Goal: Download file/media

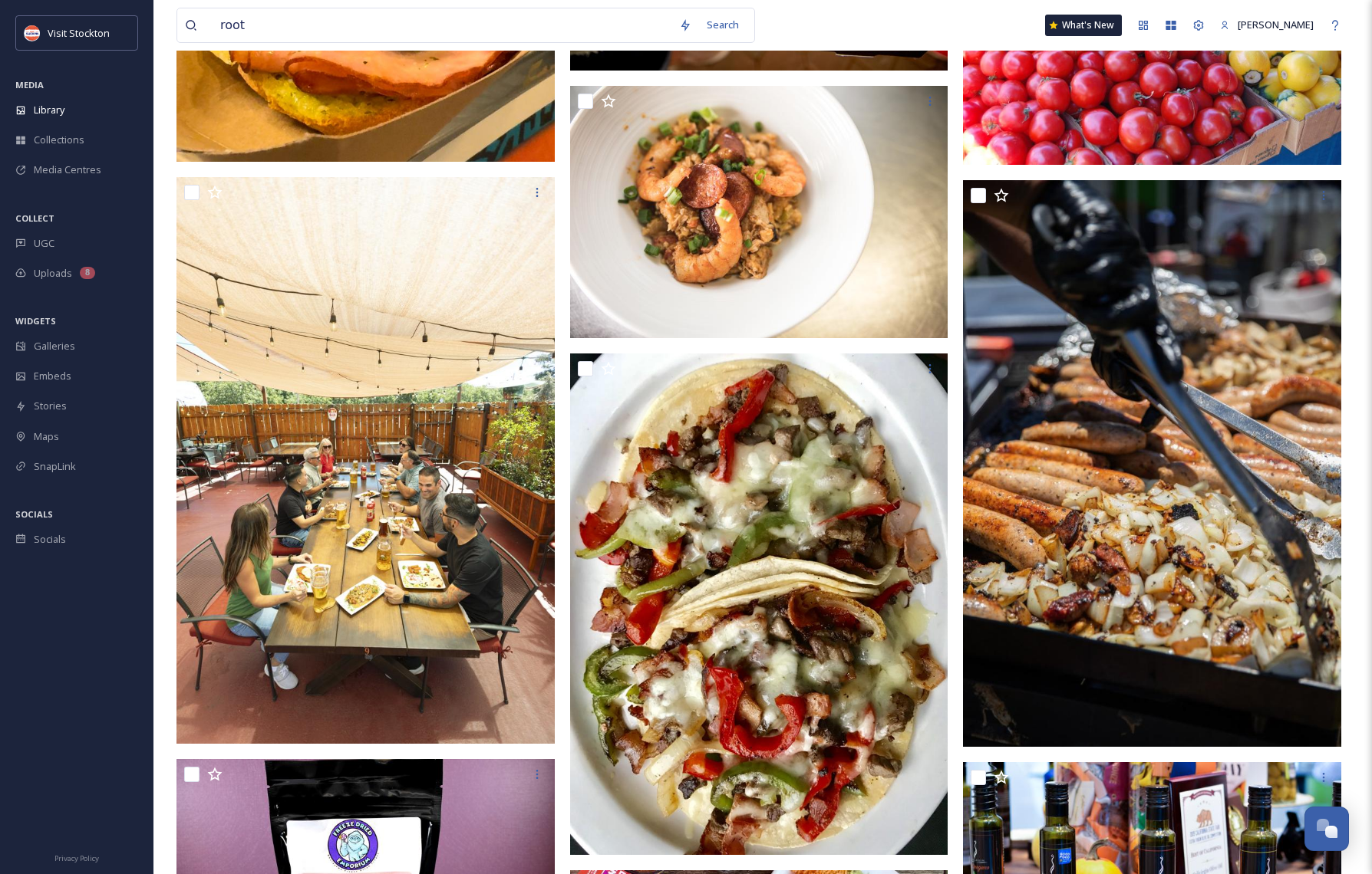
scroll to position [60205, 0]
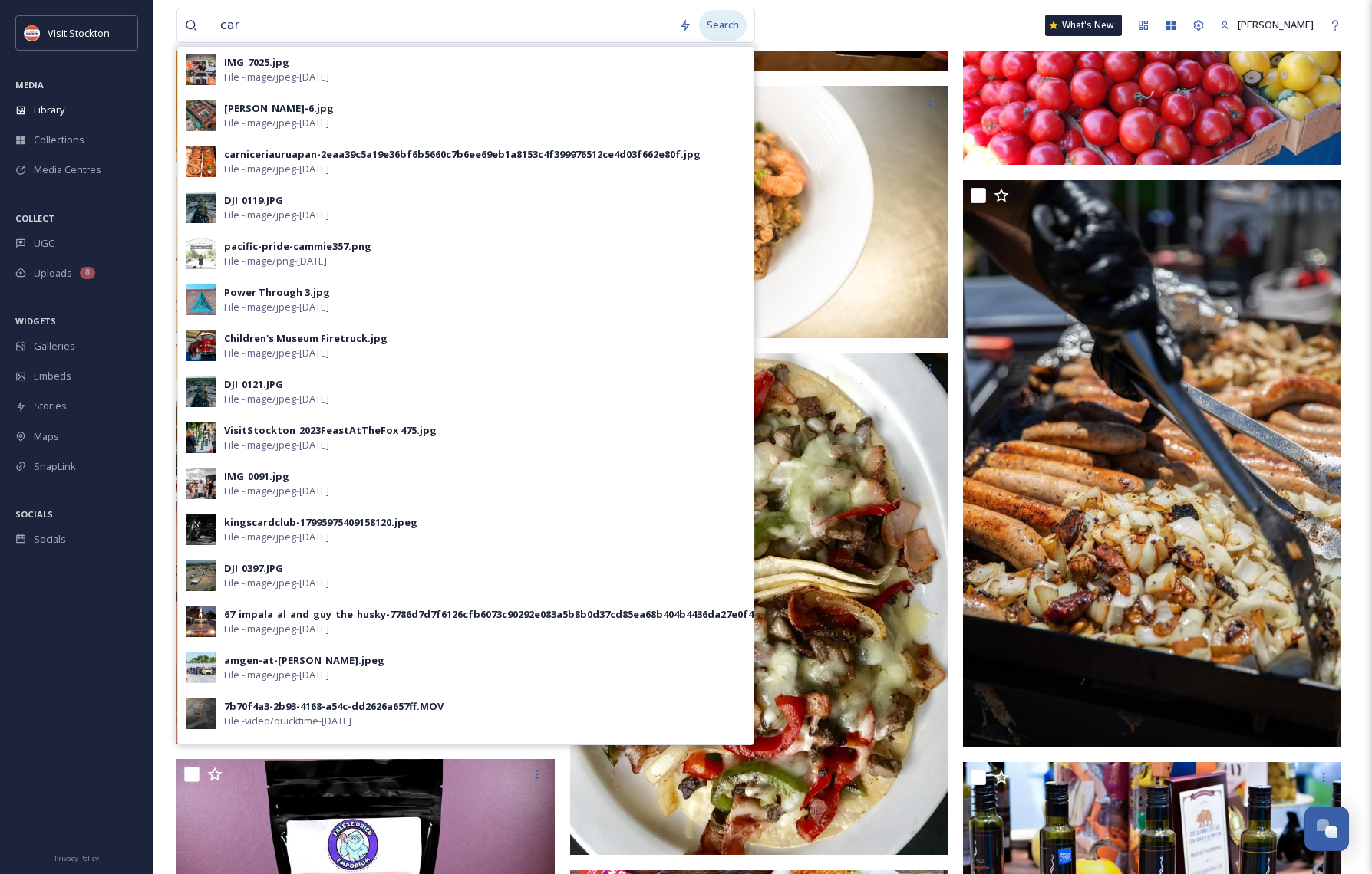
click at [734, 27] on div "Search" at bounding box center [723, 25] width 48 height 30
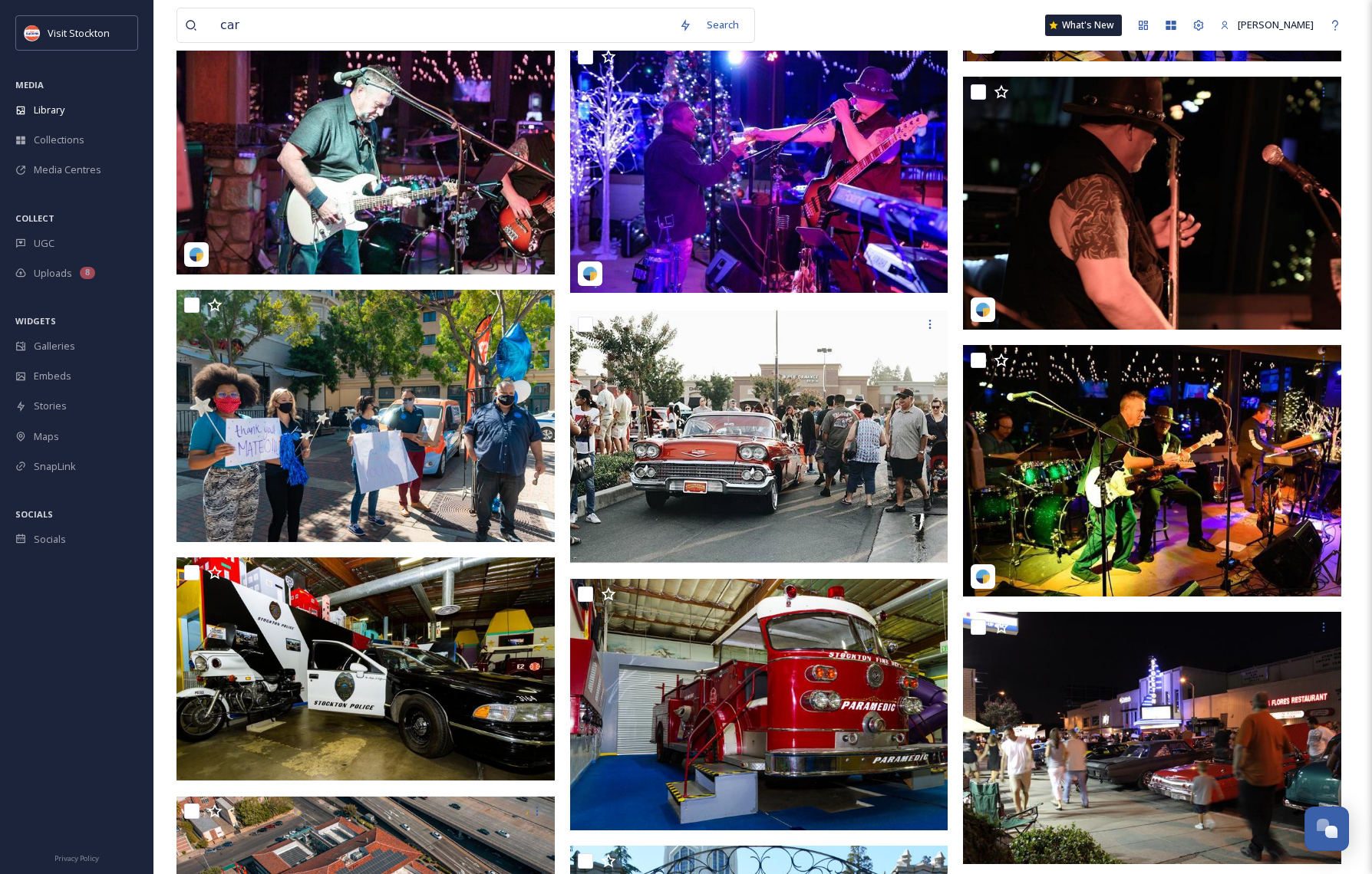
scroll to position [3112, 0]
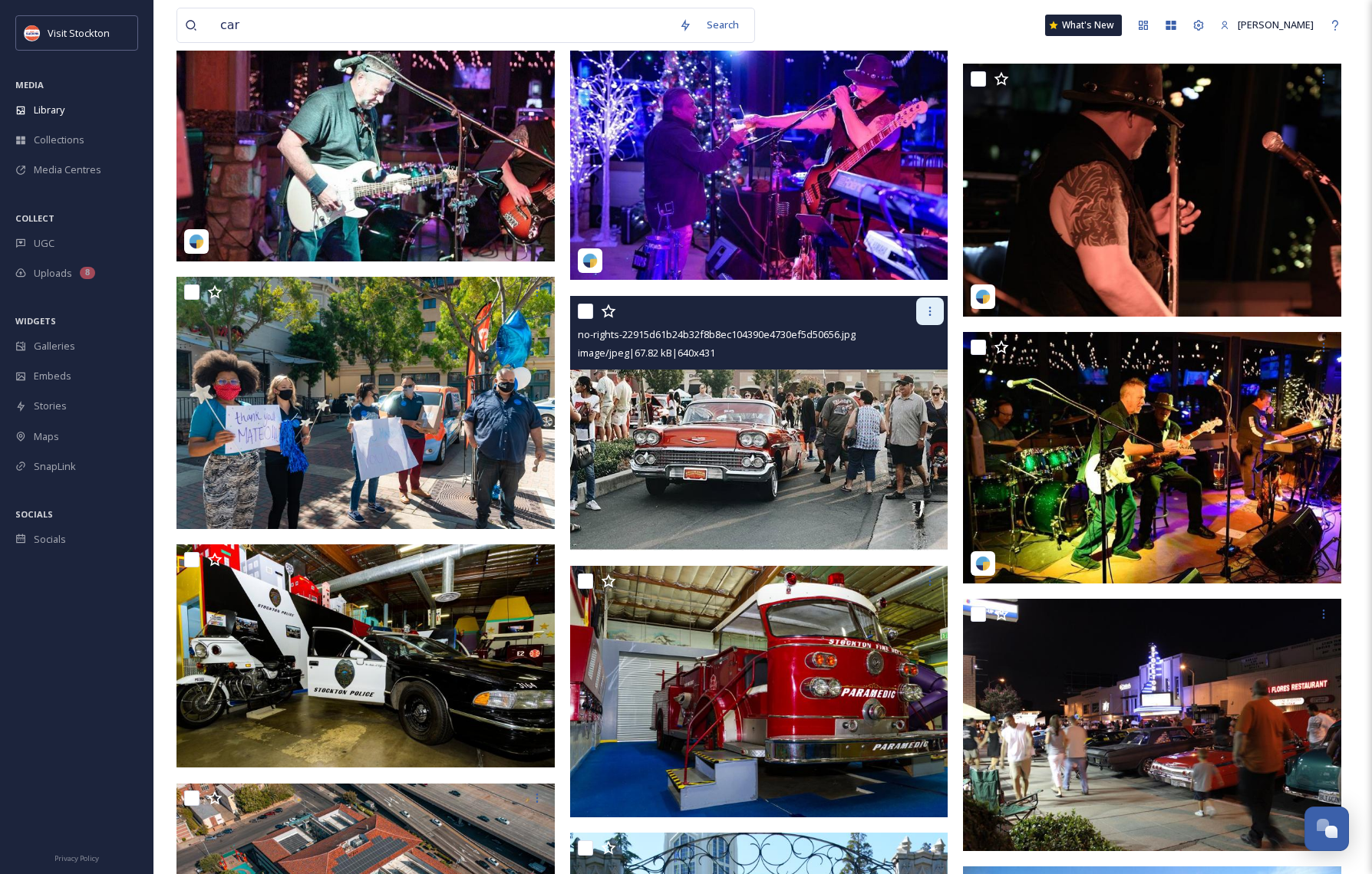
click at [930, 309] on icon at bounding box center [930, 311] width 12 height 12
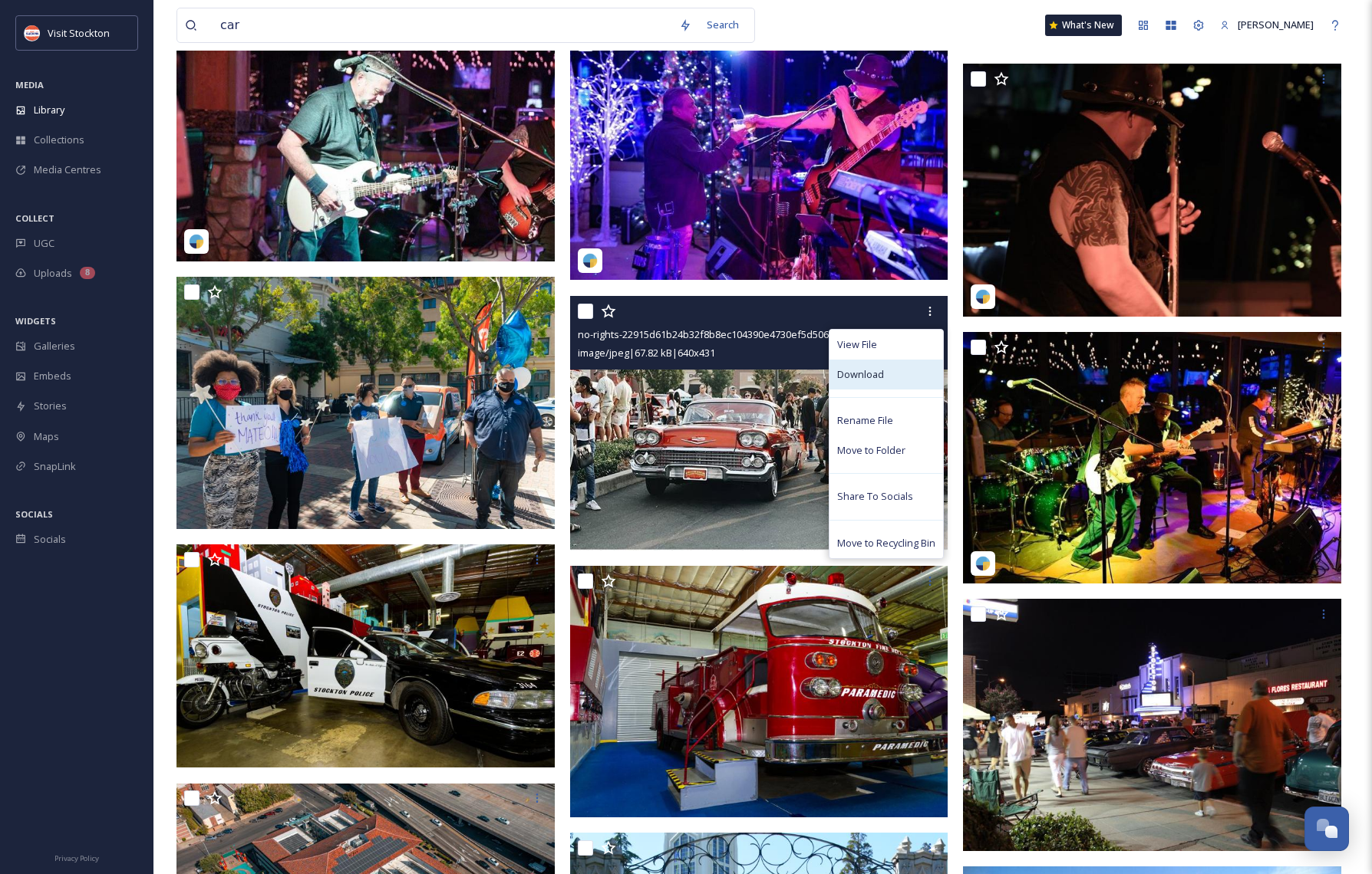
click at [872, 370] on span "Download" at bounding box center [860, 374] width 47 height 14
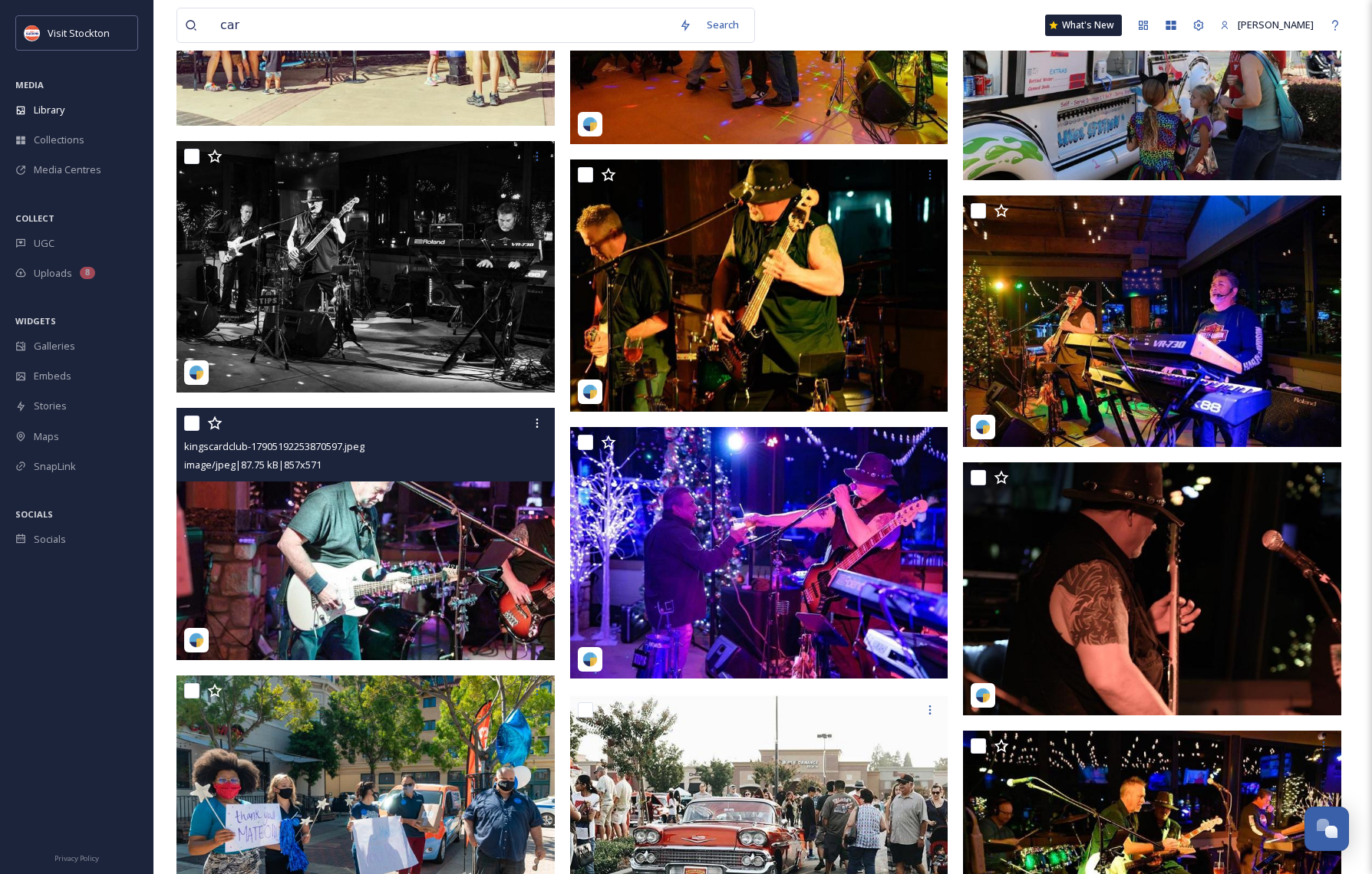
scroll to position [3012, 0]
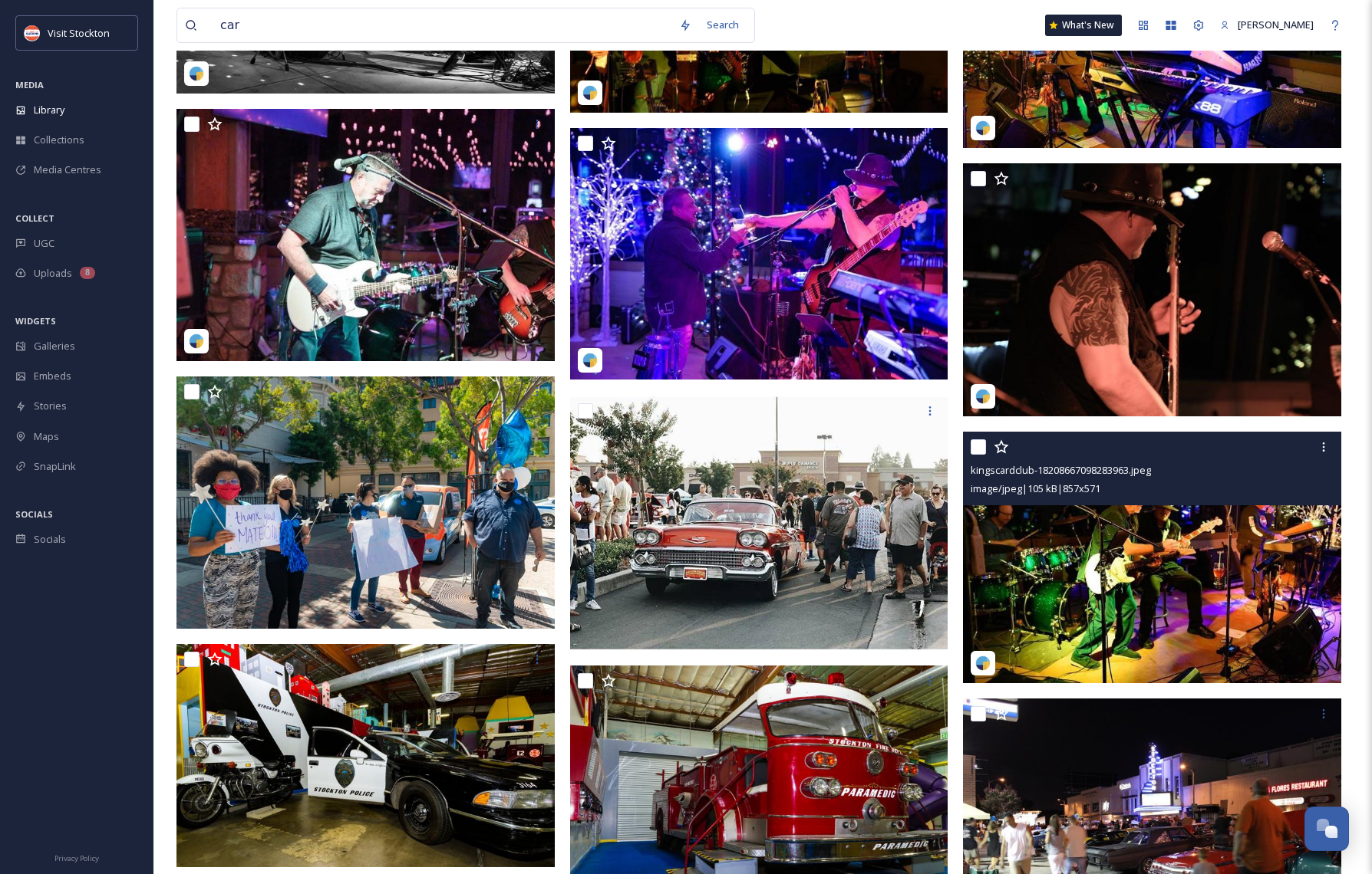
click at [1197, 586] on img at bounding box center [1152, 557] width 378 height 251
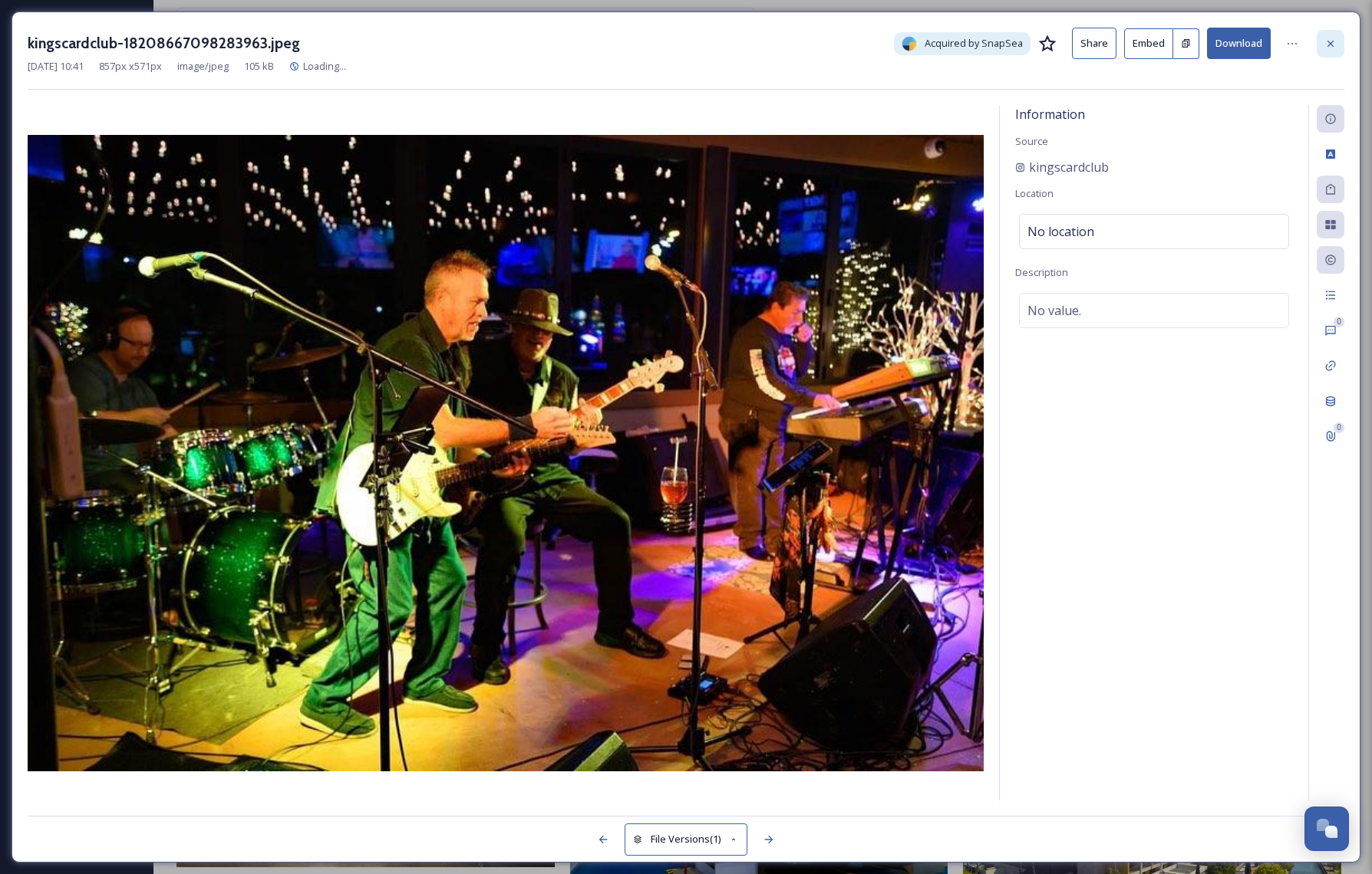
click at [1340, 38] on div at bounding box center [1330, 43] width 27 height 27
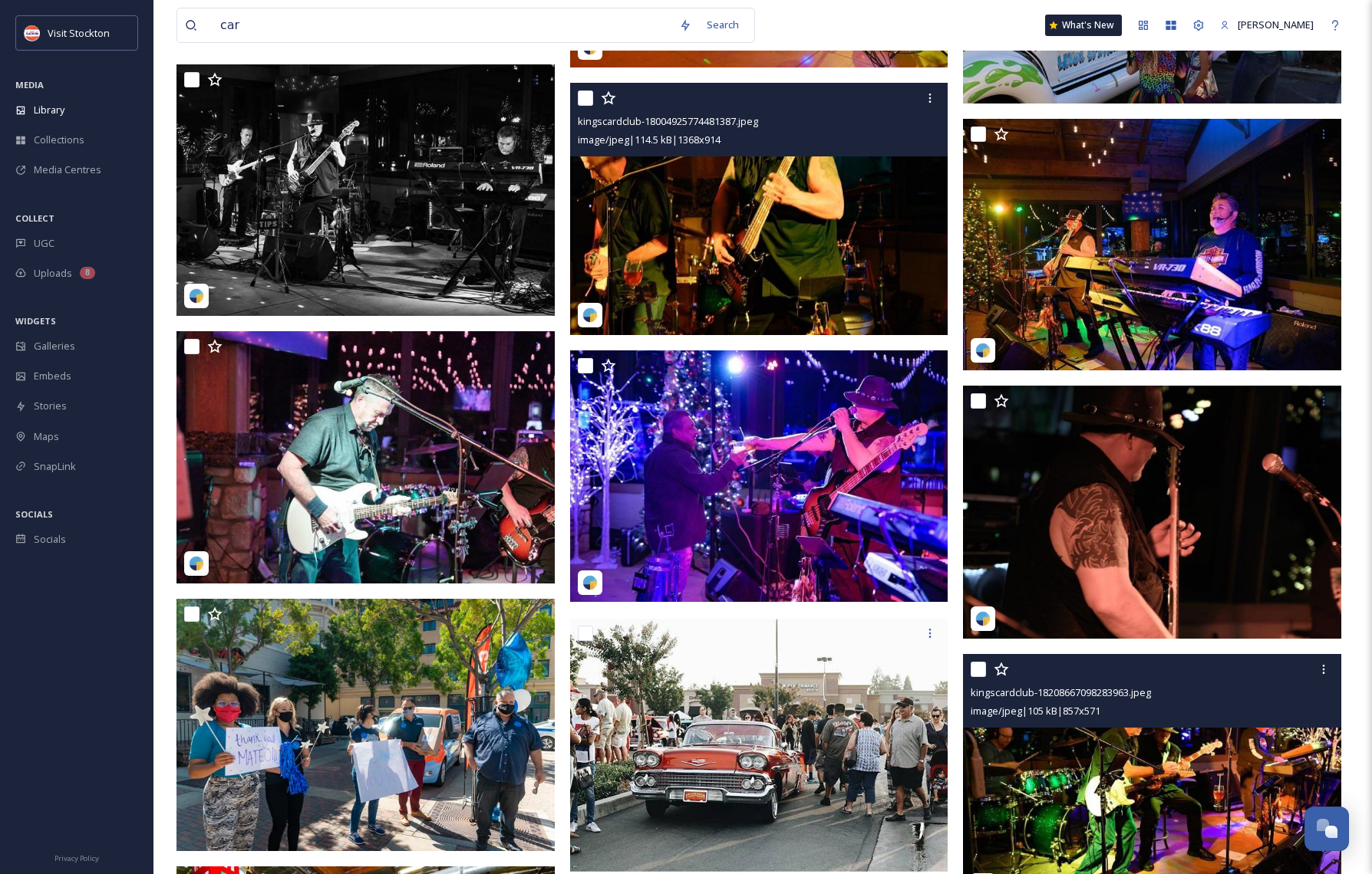
scroll to position [2803, 0]
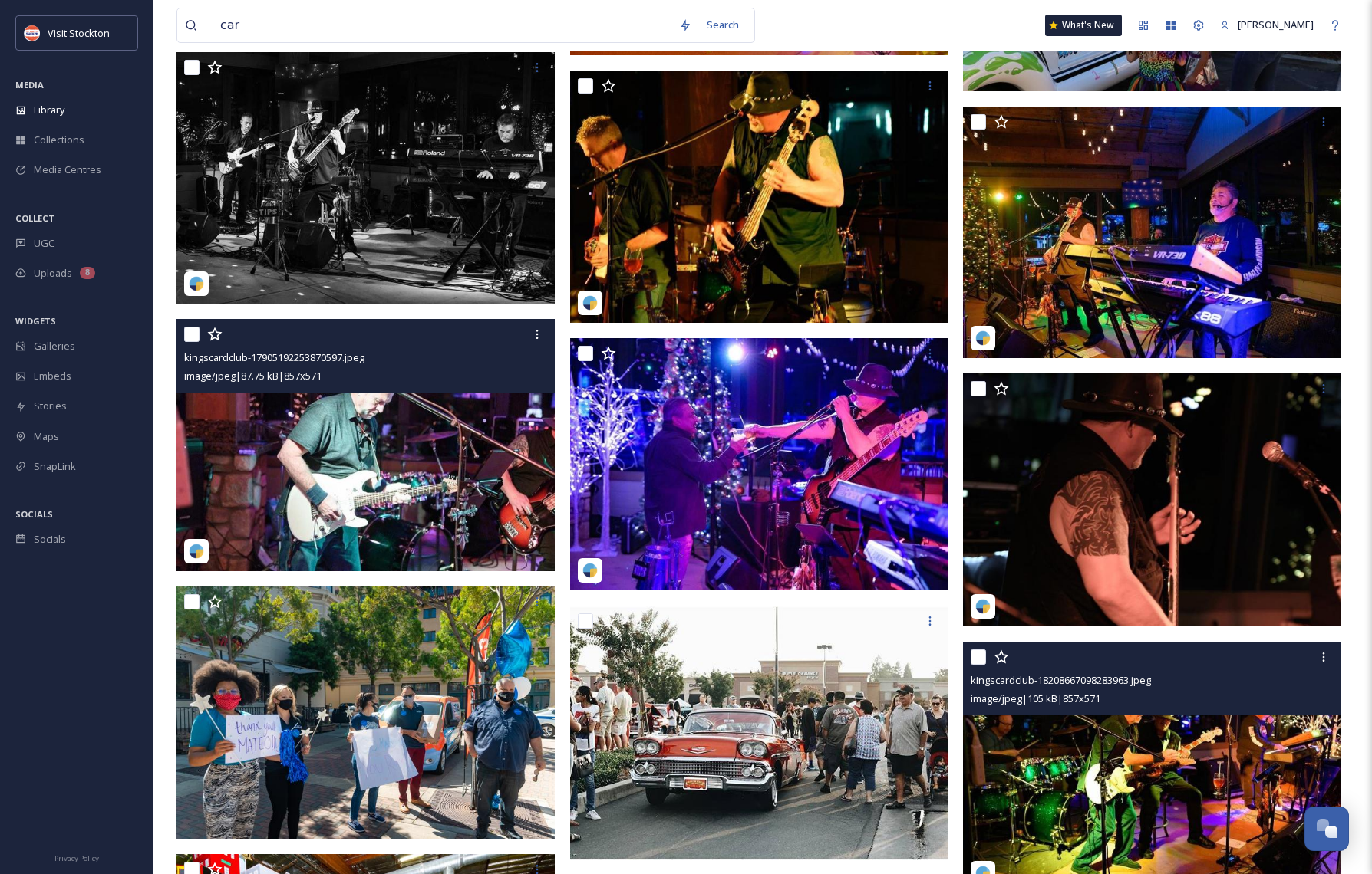
click at [379, 483] on img at bounding box center [366, 445] width 378 height 251
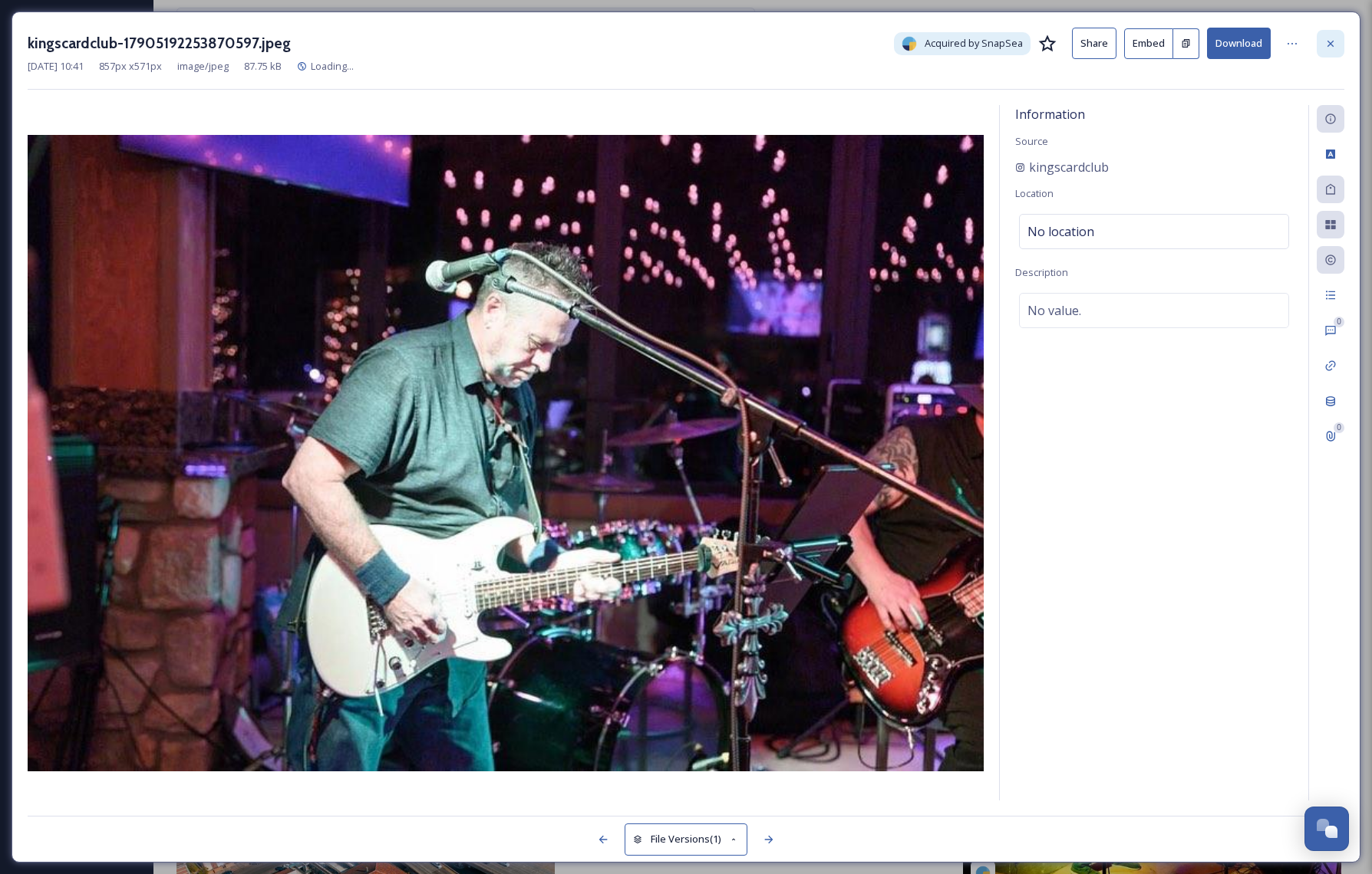
click at [1333, 49] on icon at bounding box center [1330, 43] width 12 height 12
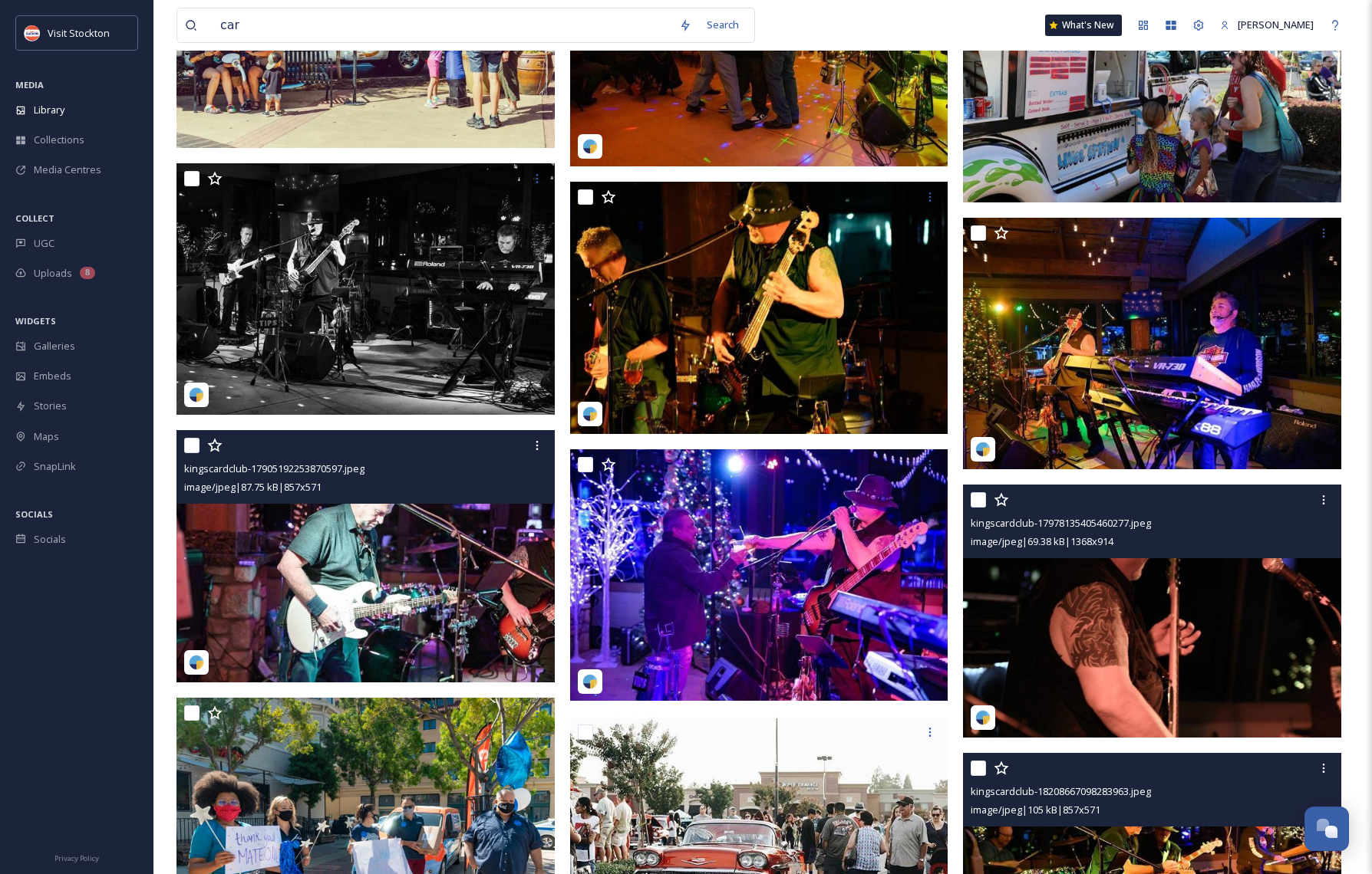
scroll to position [2678, 0]
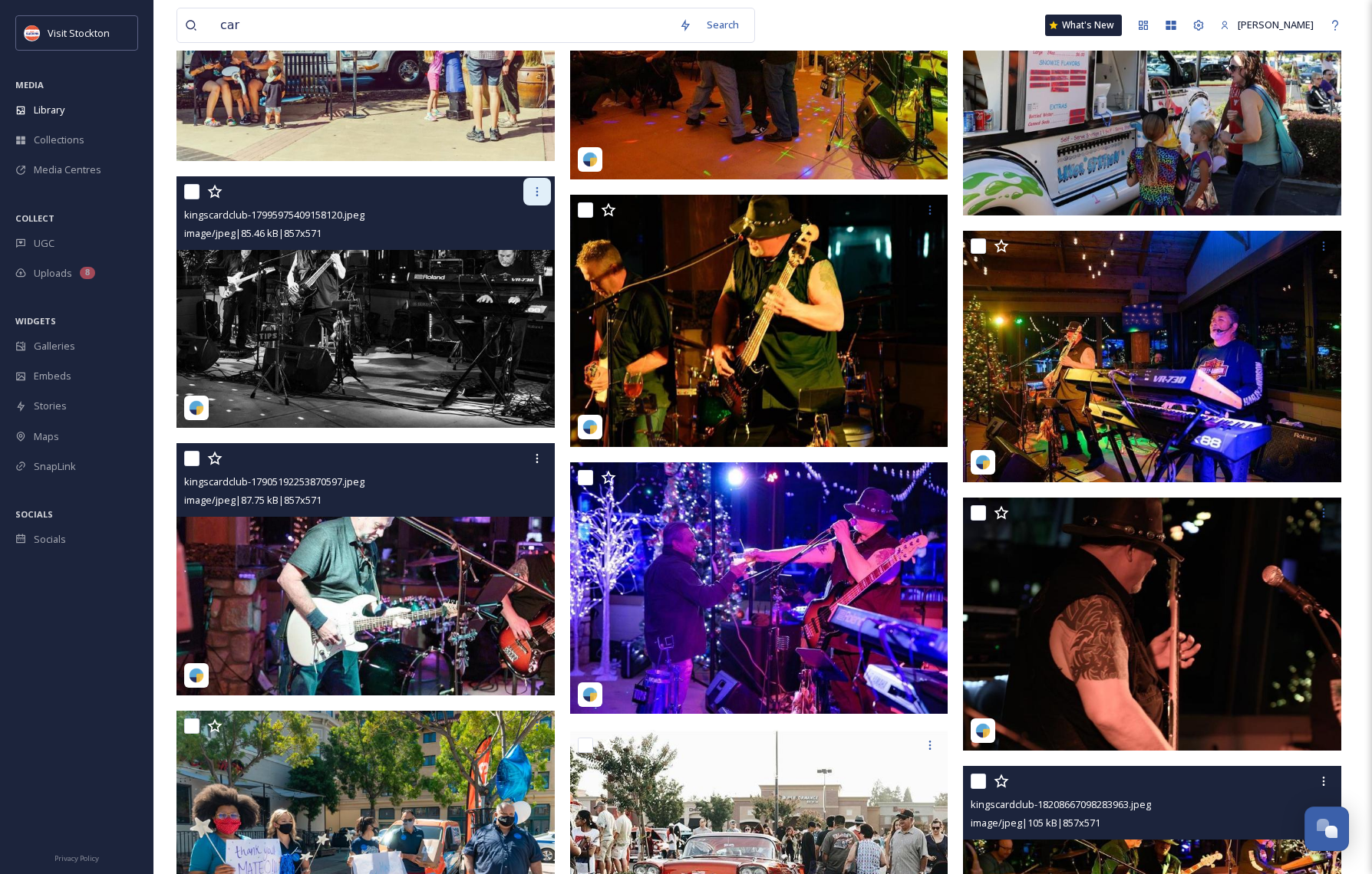
click at [537, 193] on icon at bounding box center [537, 192] width 12 height 12
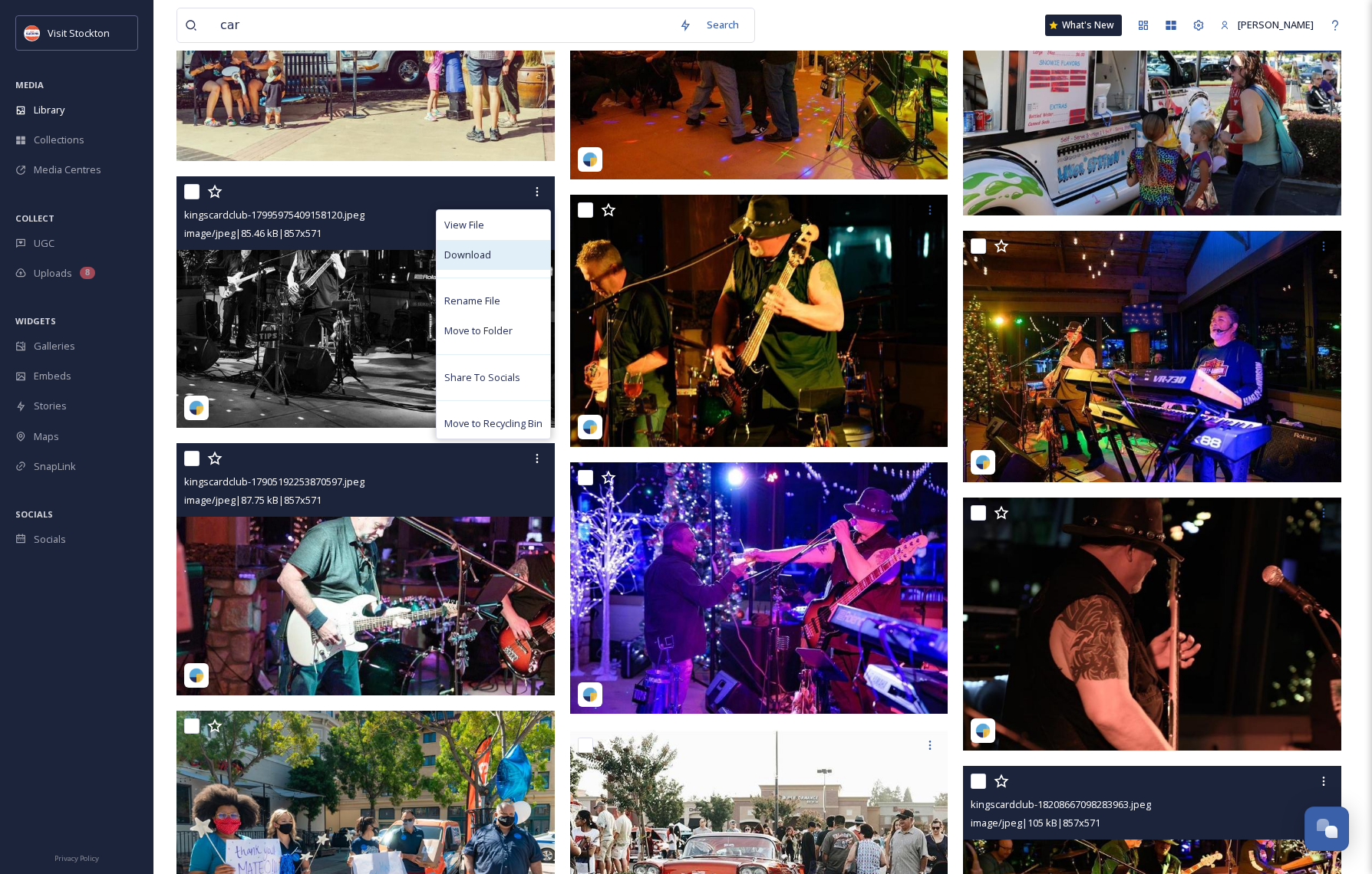
click at [483, 256] on span "Download" at bounding box center [467, 255] width 47 height 14
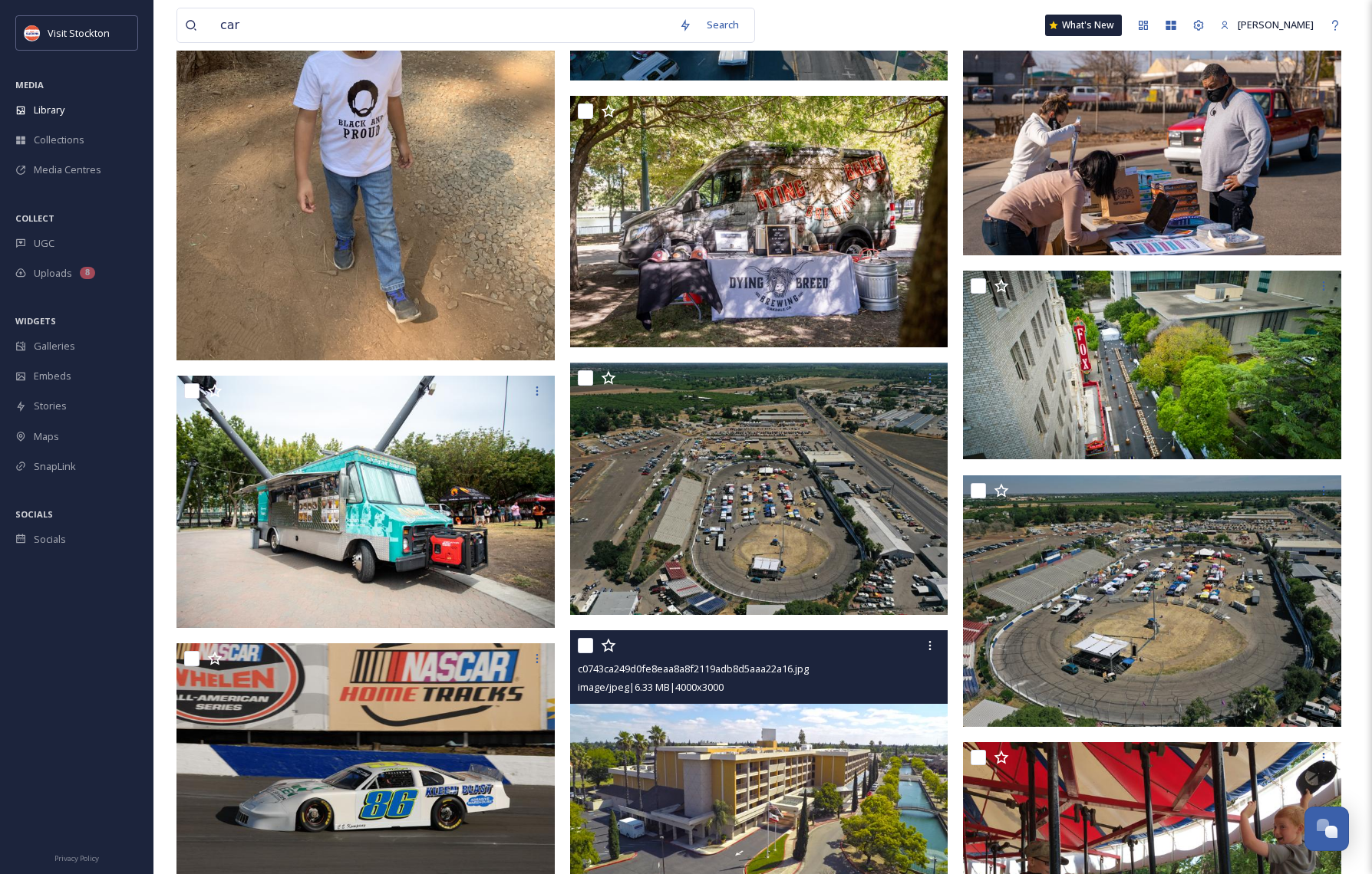
scroll to position [6032, 0]
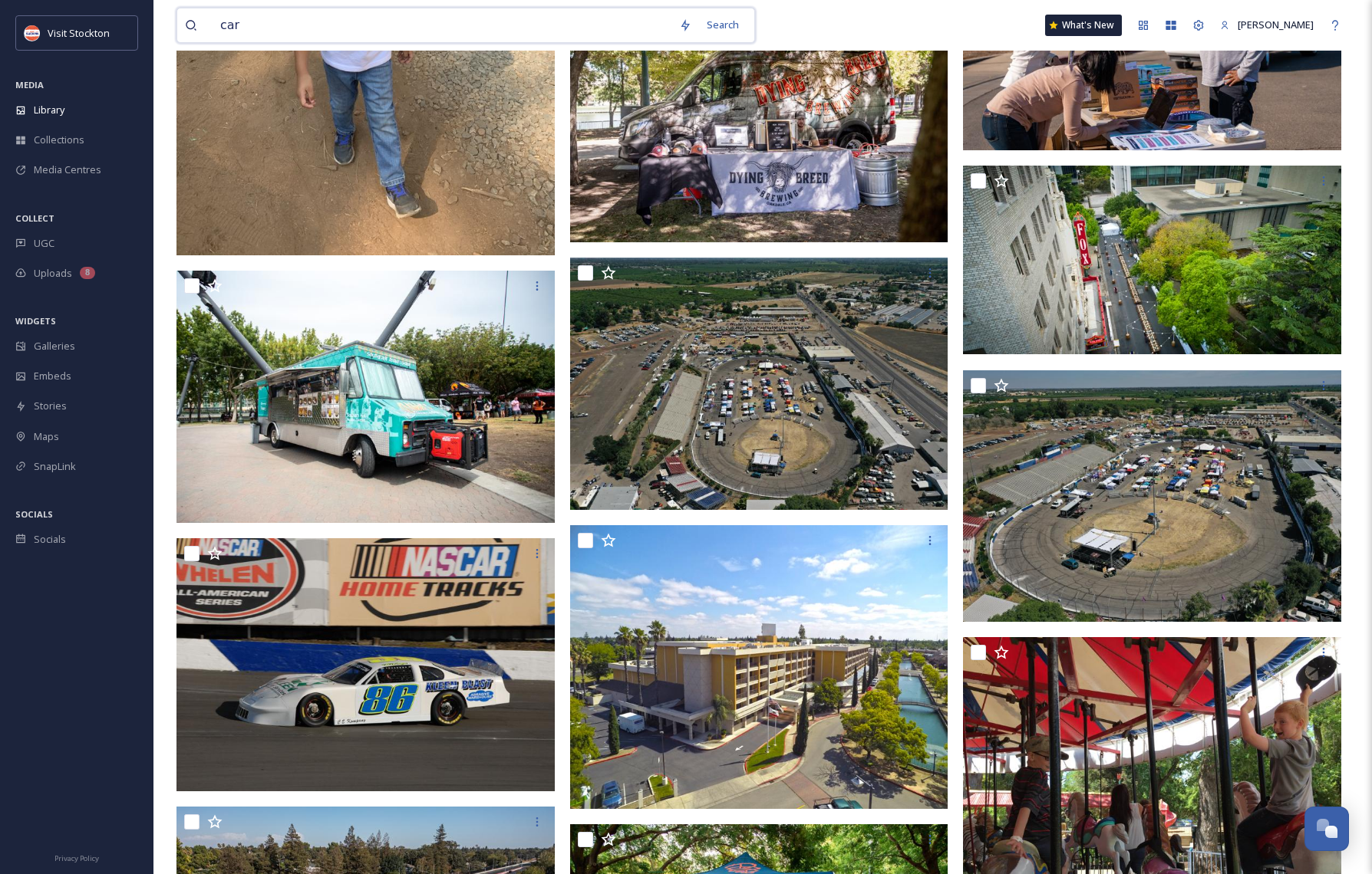
drag, startPoint x: 290, startPoint y: 35, endPoint x: 190, endPoint y: 17, distance: 101.6
click at [188, 14] on div "car" at bounding box center [428, 26] width 487 height 34
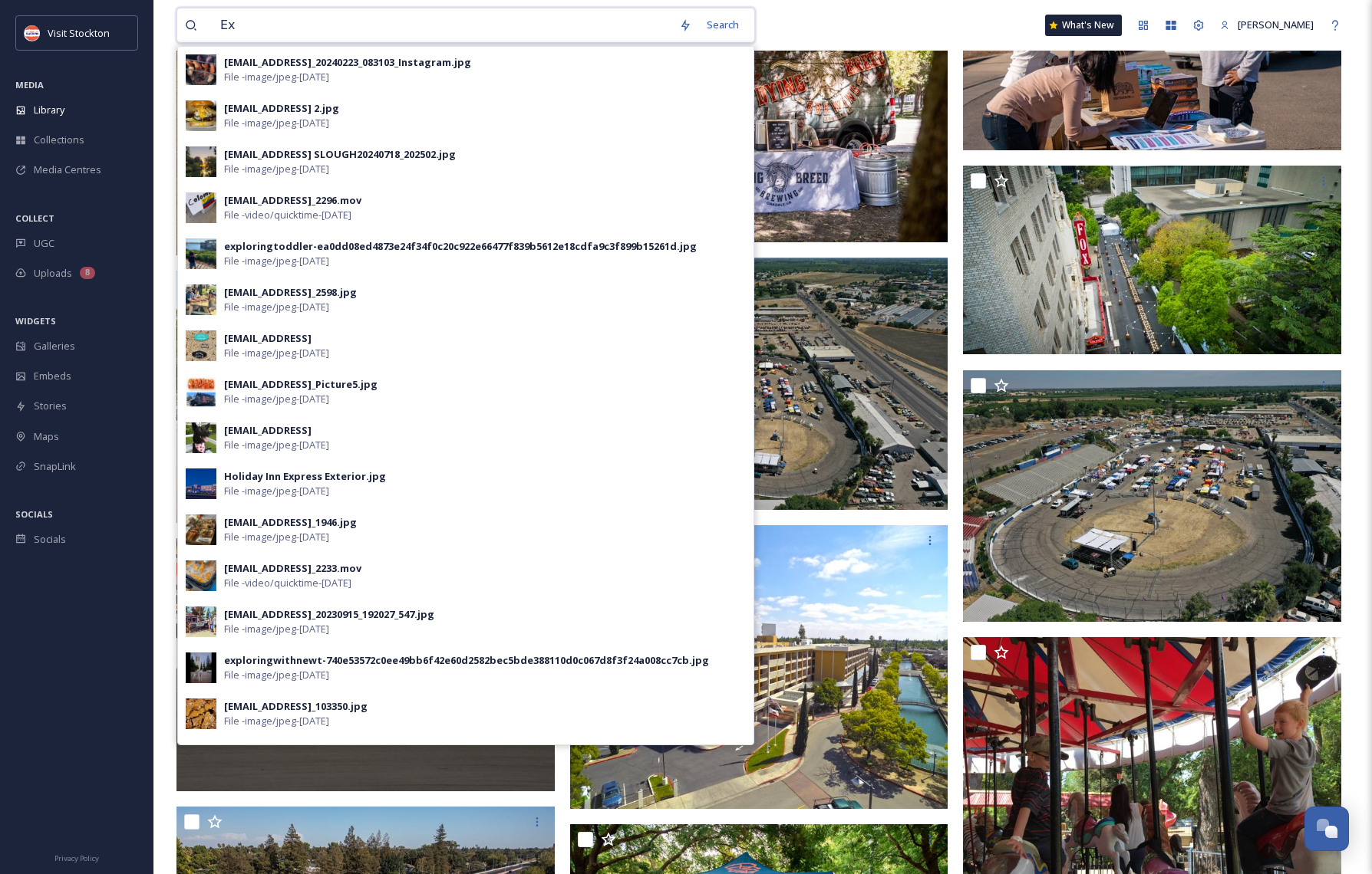
type input "E"
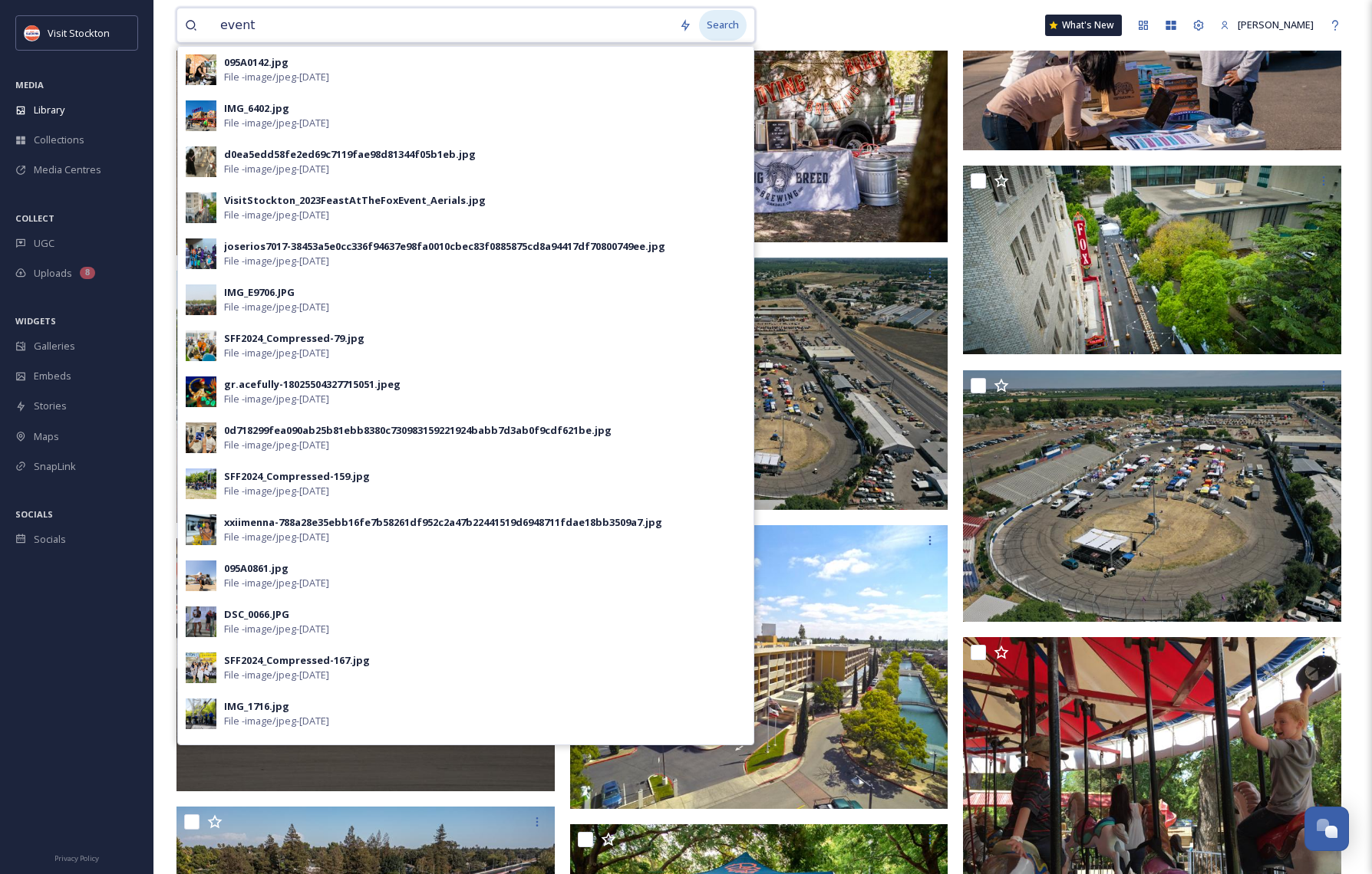
type input "event"
click at [729, 32] on div "Search" at bounding box center [723, 25] width 48 height 30
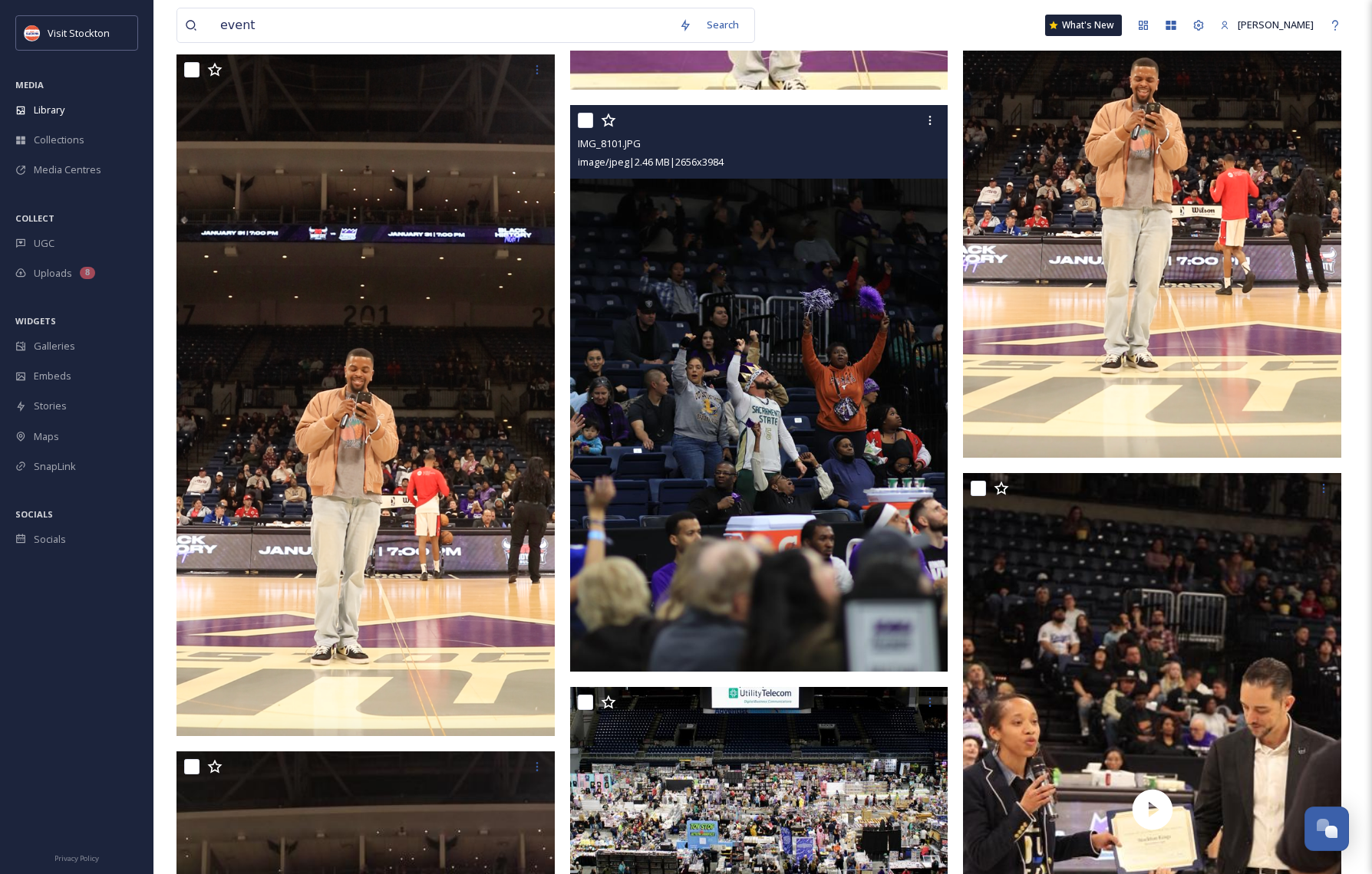
scroll to position [3671, 0]
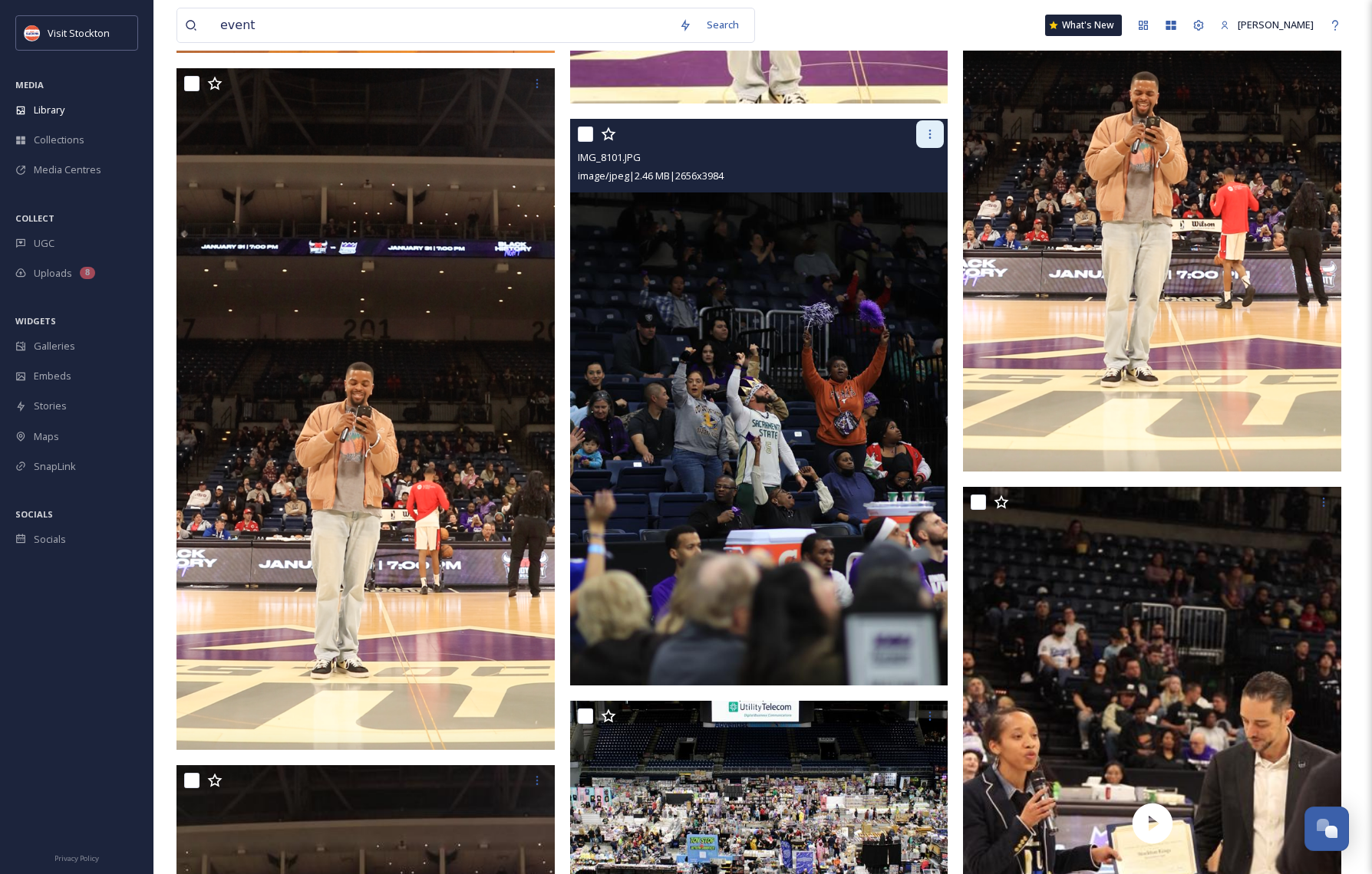
click at [927, 134] on icon at bounding box center [930, 134] width 12 height 12
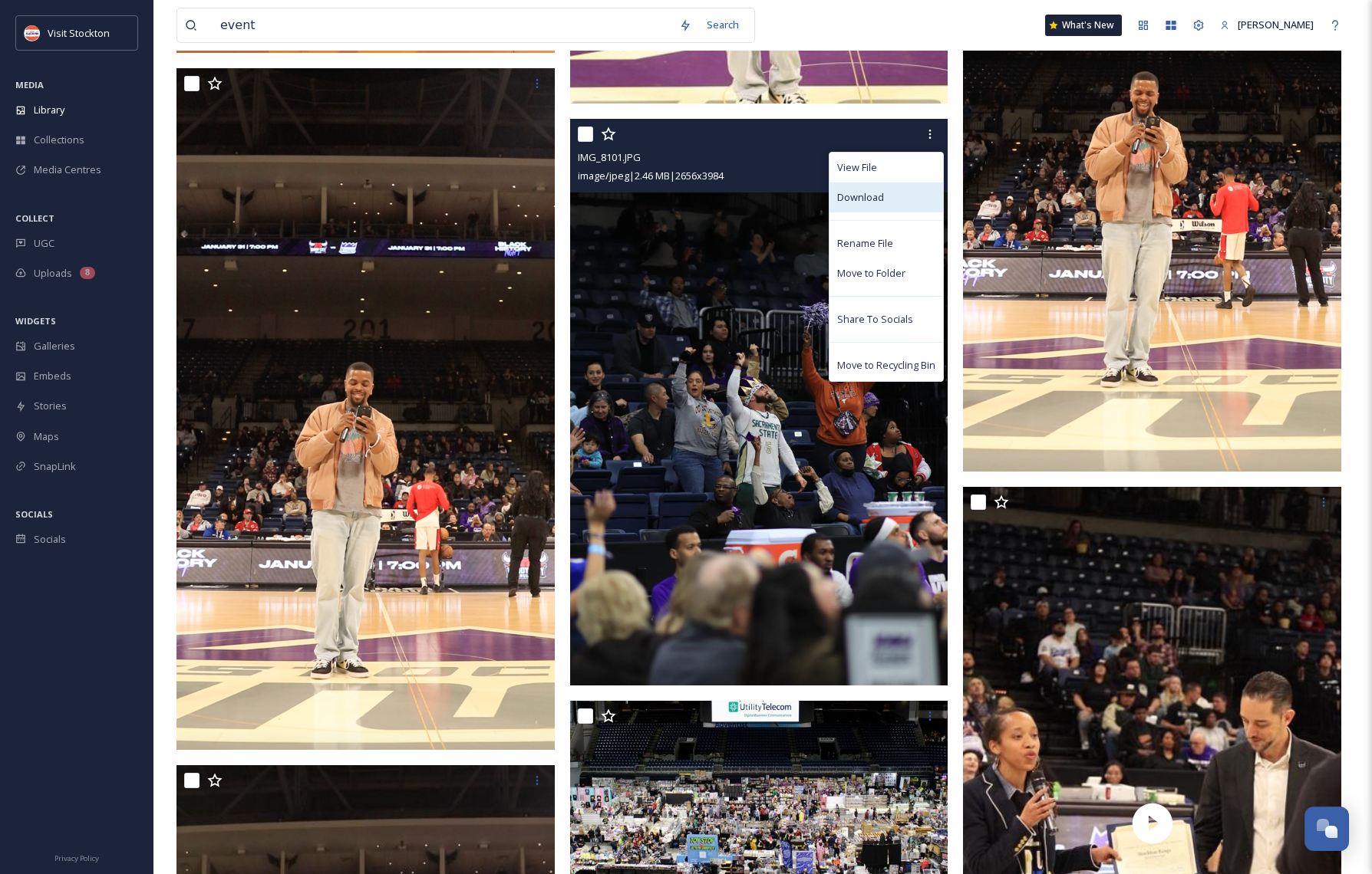
click at [860, 197] on span "Download" at bounding box center [860, 197] width 47 height 14
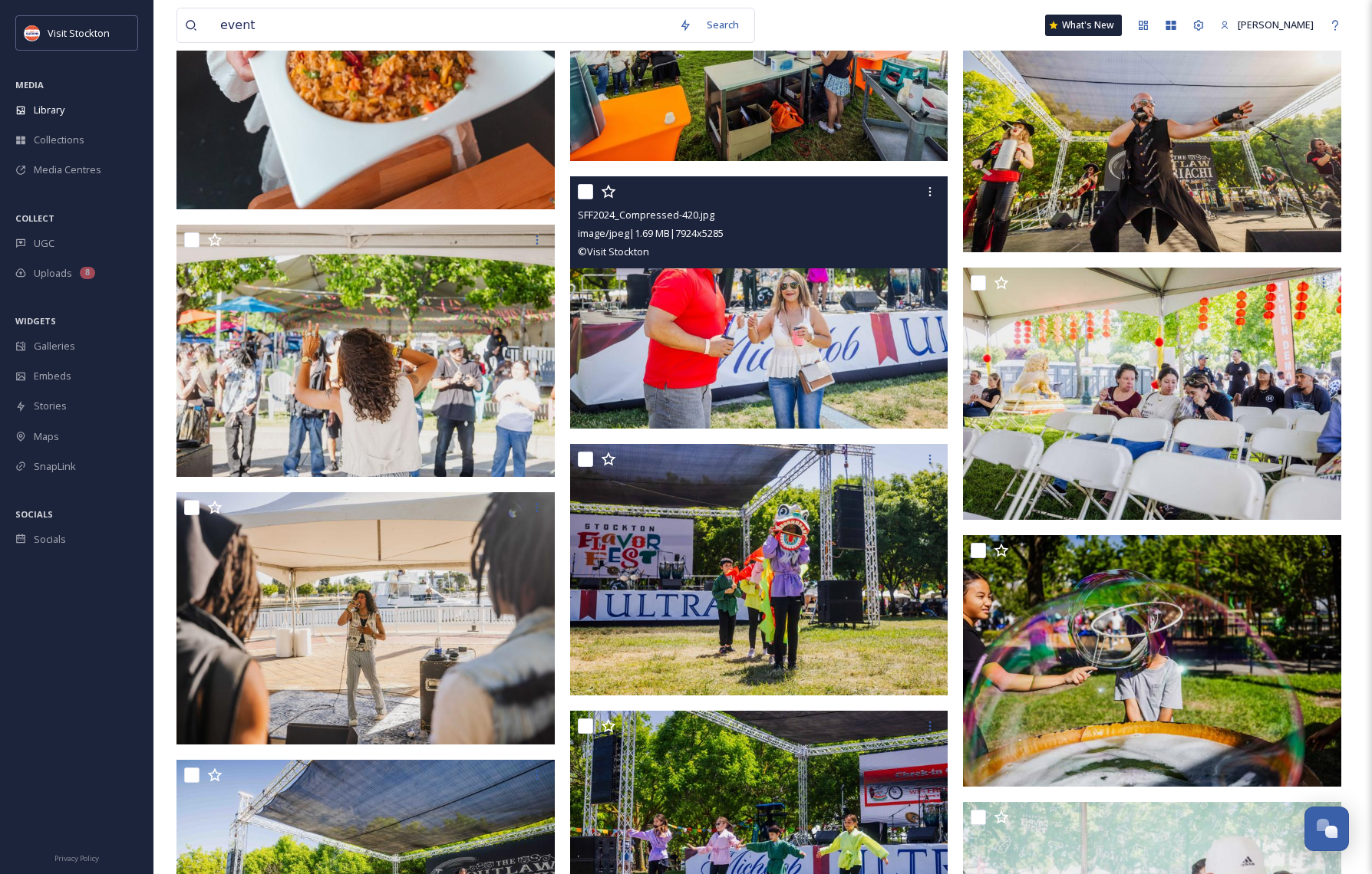
scroll to position [10297, 0]
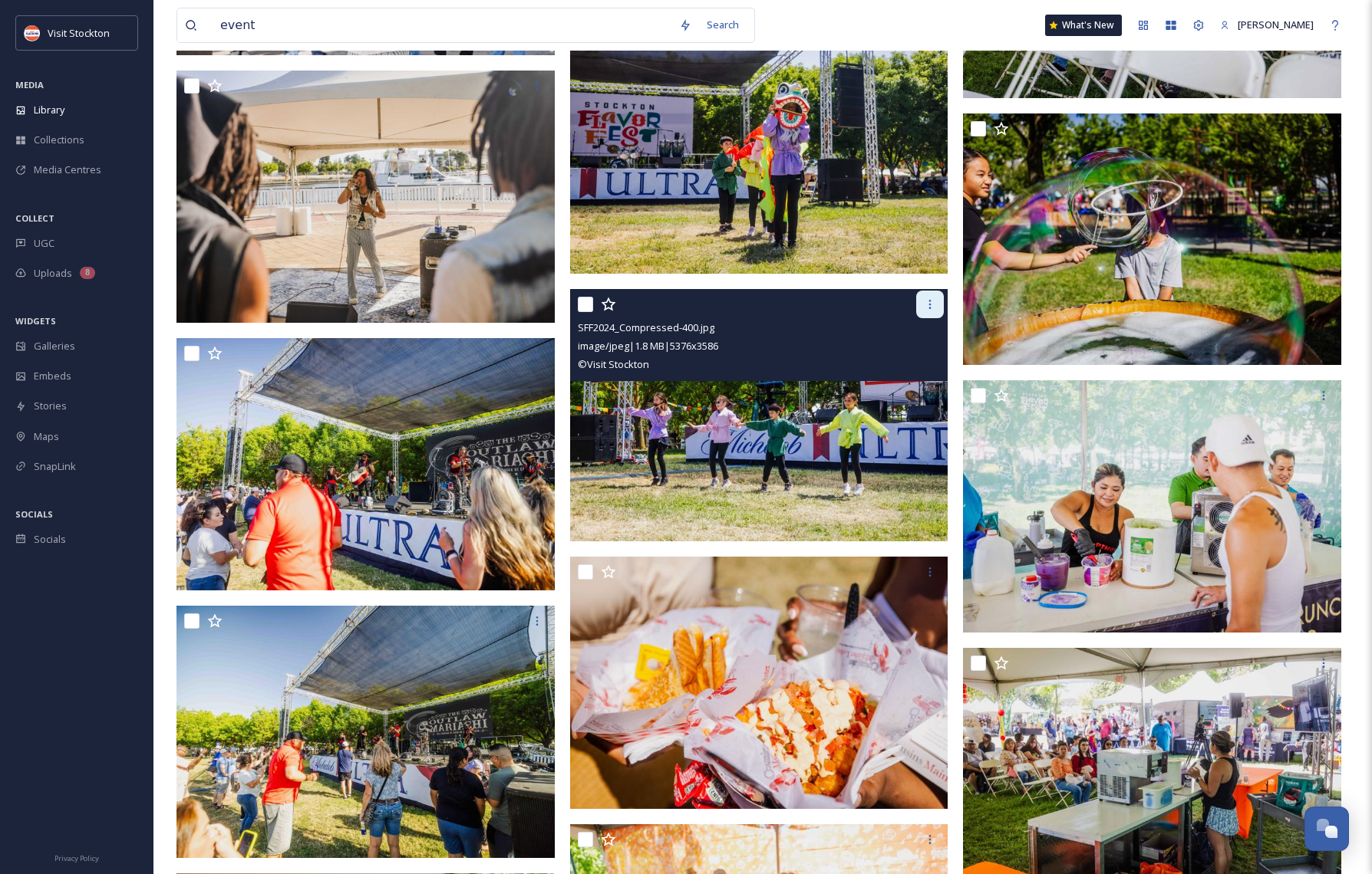
click at [934, 306] on icon at bounding box center [930, 304] width 12 height 12
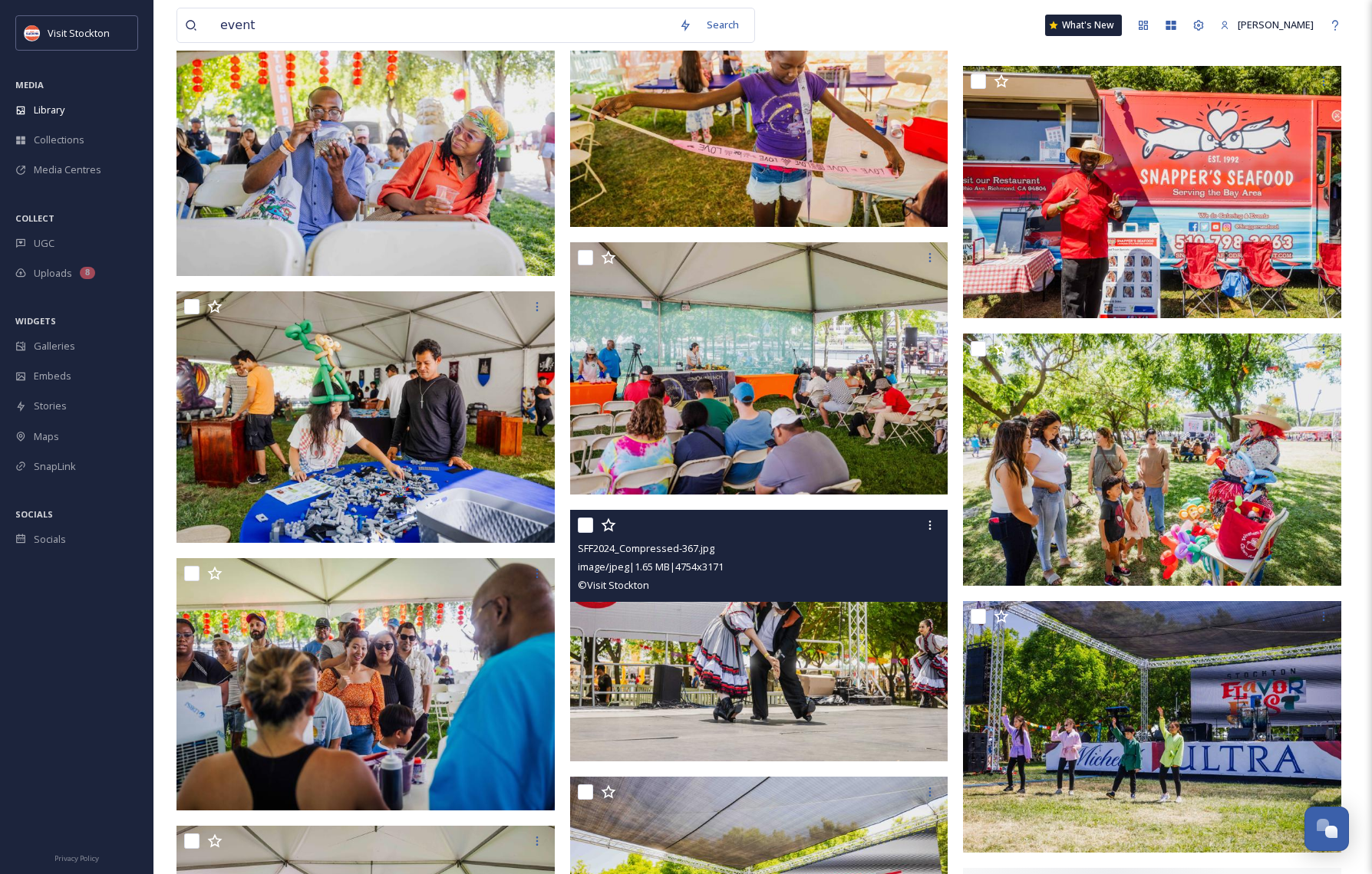
scroll to position [11435, 0]
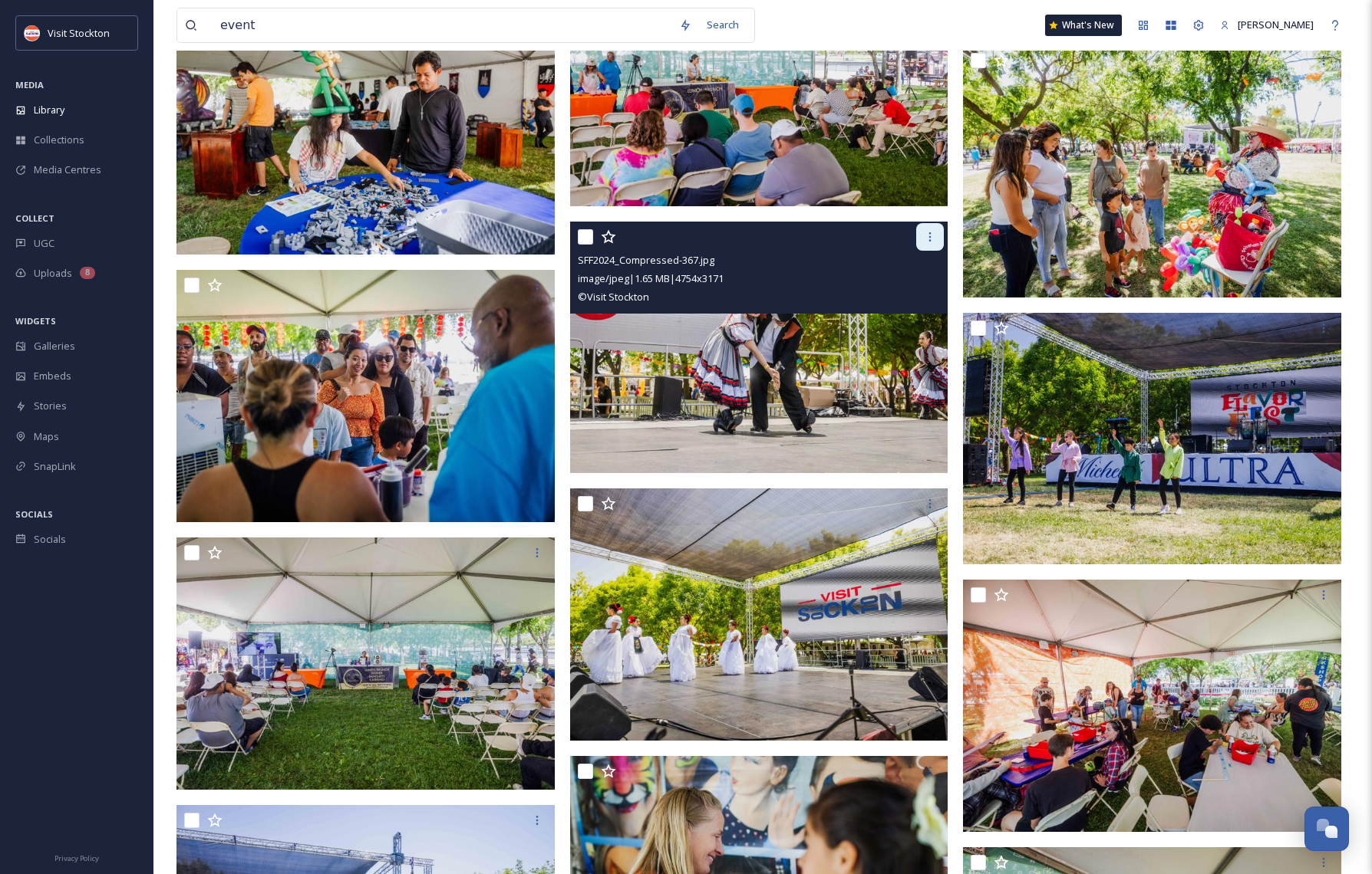
click at [933, 235] on icon at bounding box center [930, 237] width 12 height 12
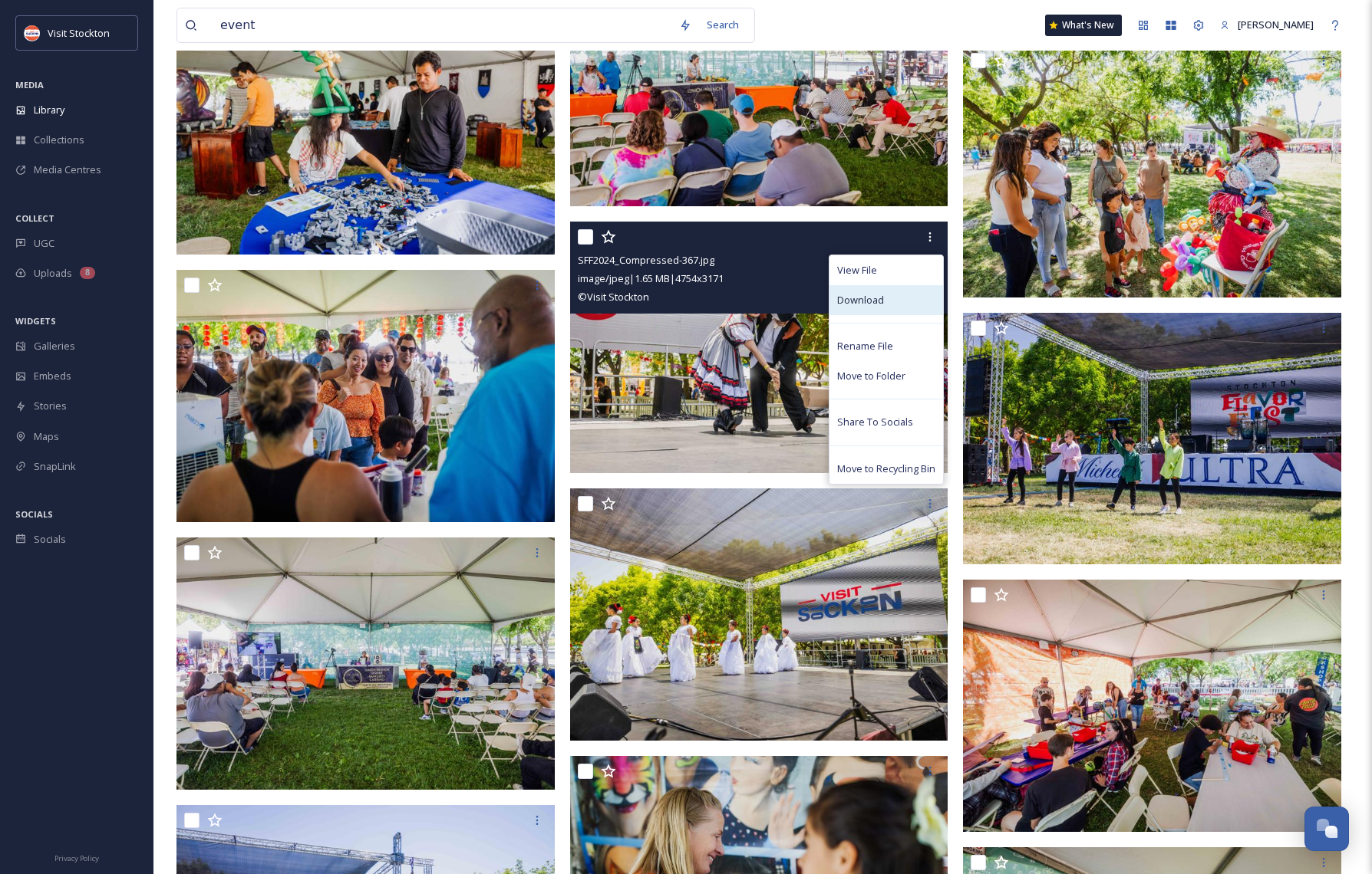
click at [879, 294] on span "Download" at bounding box center [860, 300] width 47 height 14
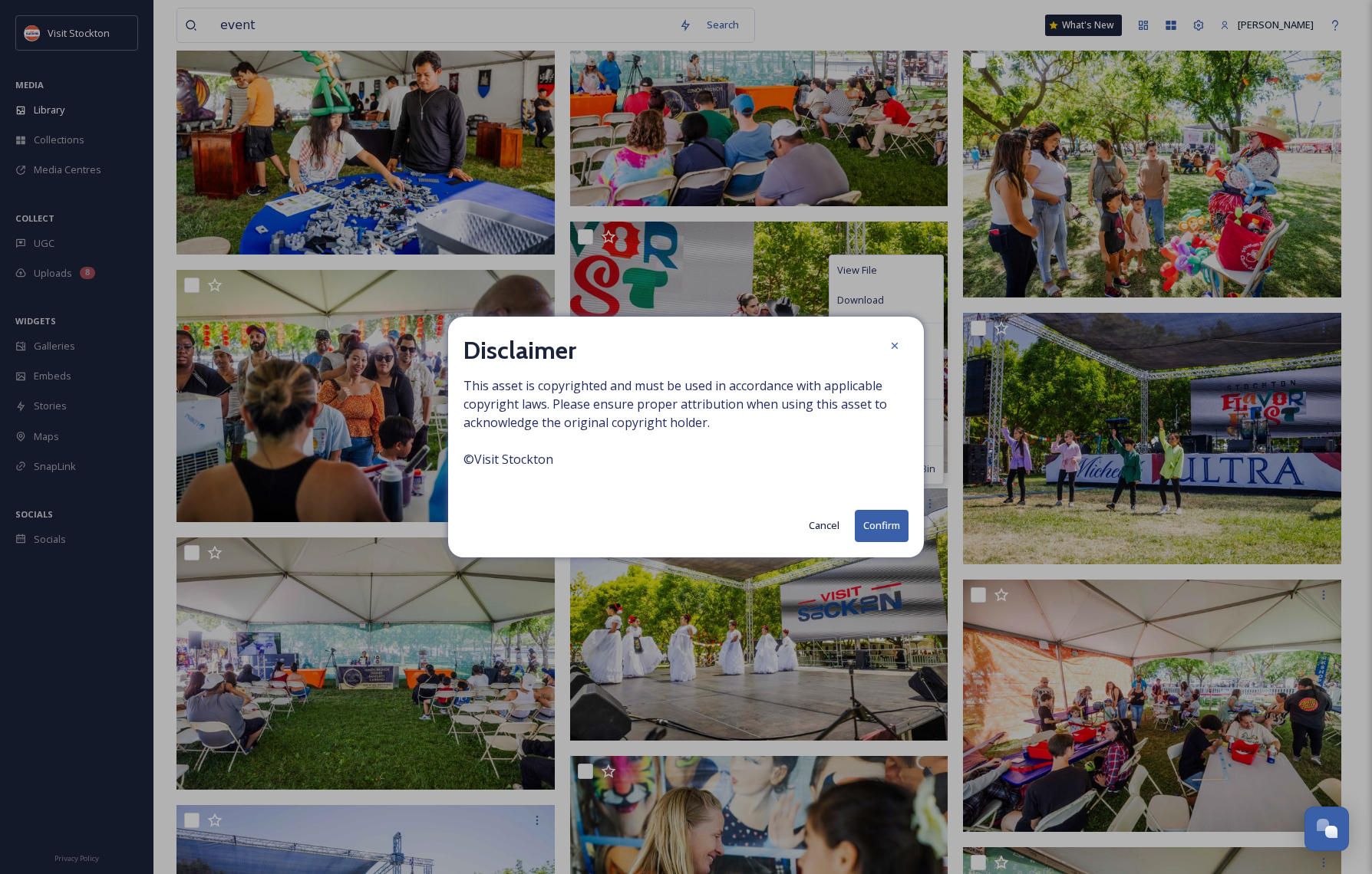
click at [874, 523] on button "Confirm" at bounding box center [881, 526] width 54 height 32
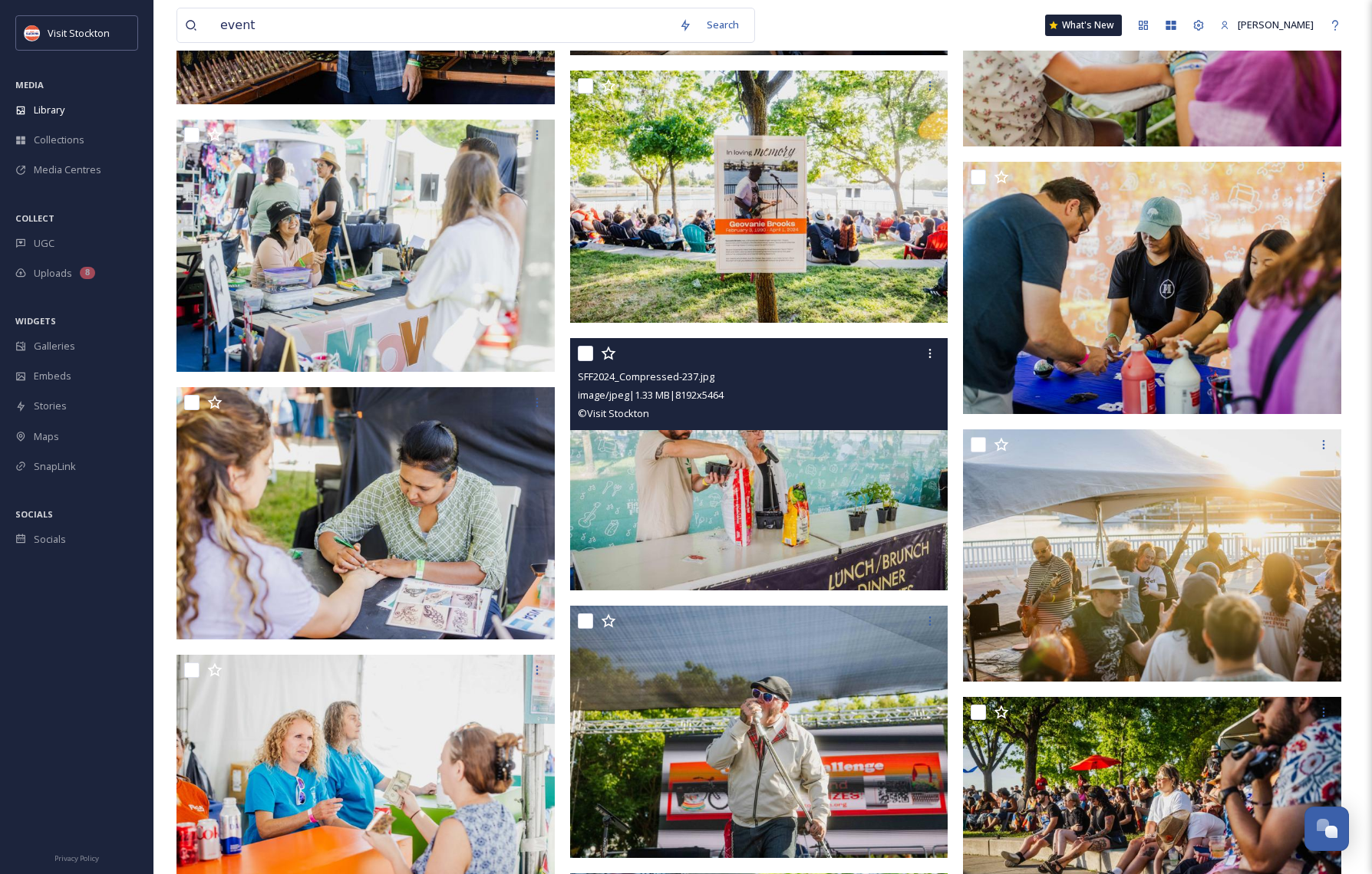
scroll to position [15424, 0]
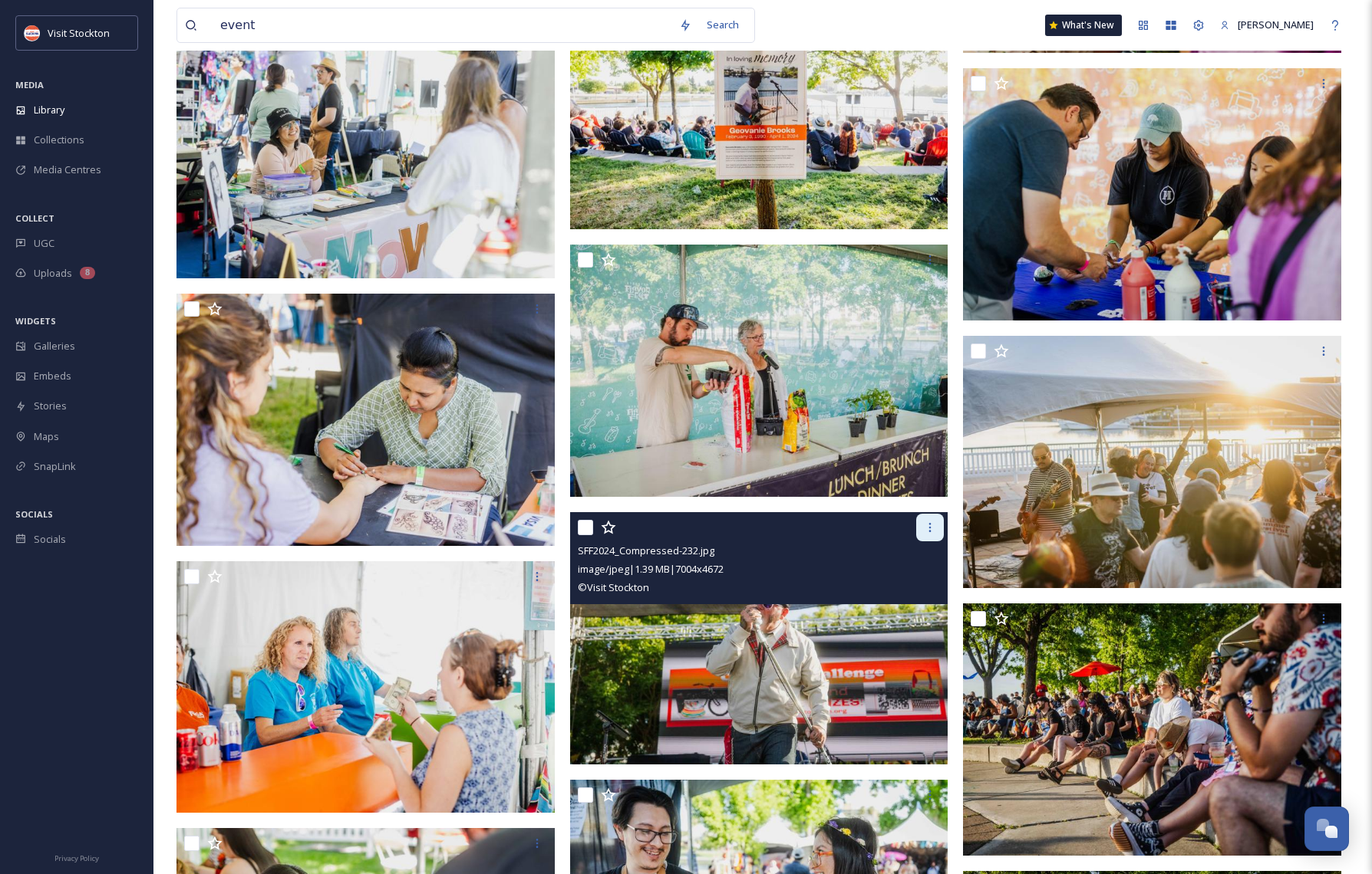
click at [933, 528] on icon at bounding box center [930, 527] width 12 height 12
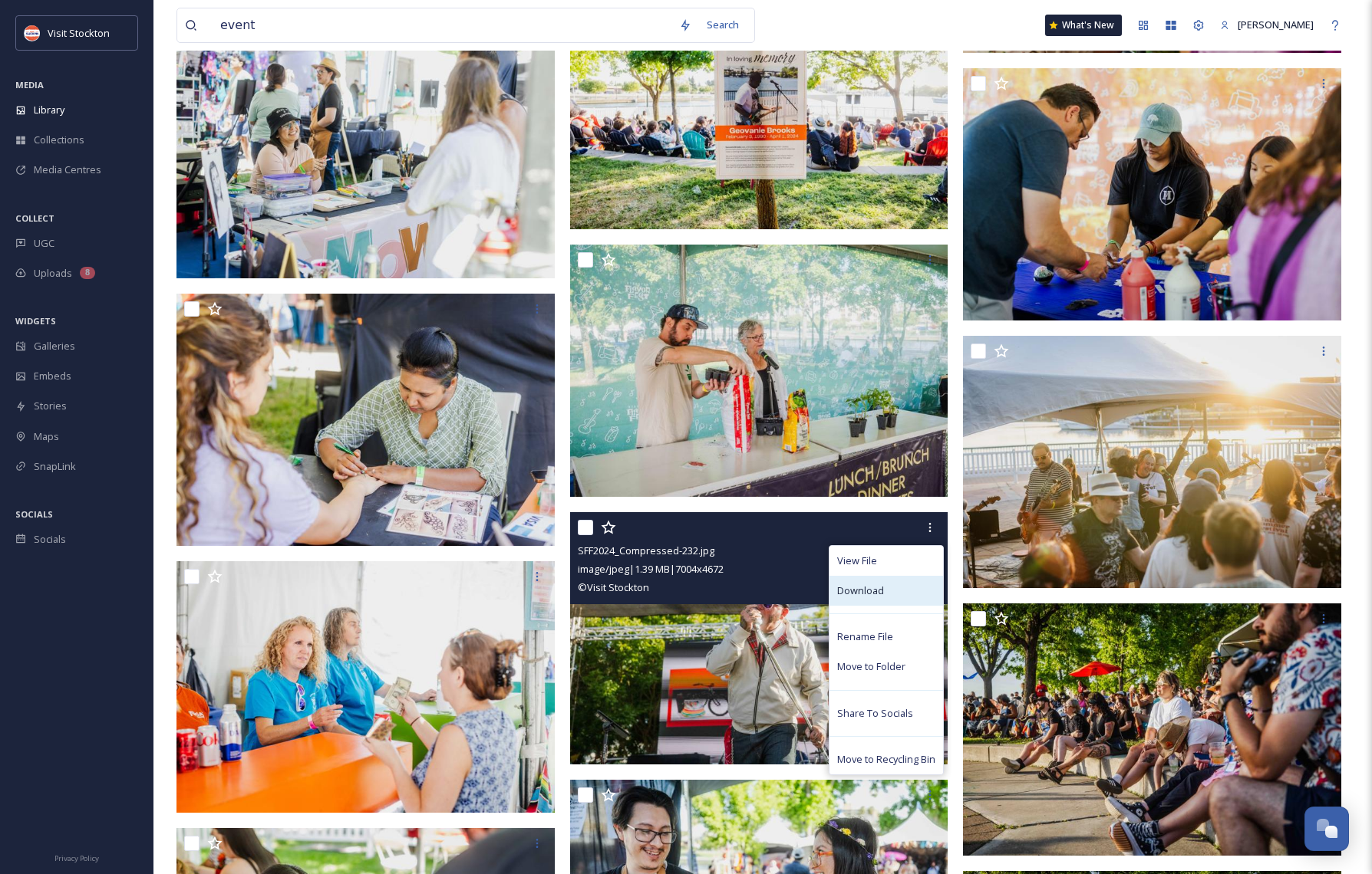
click at [851, 592] on span "Download" at bounding box center [860, 590] width 47 height 14
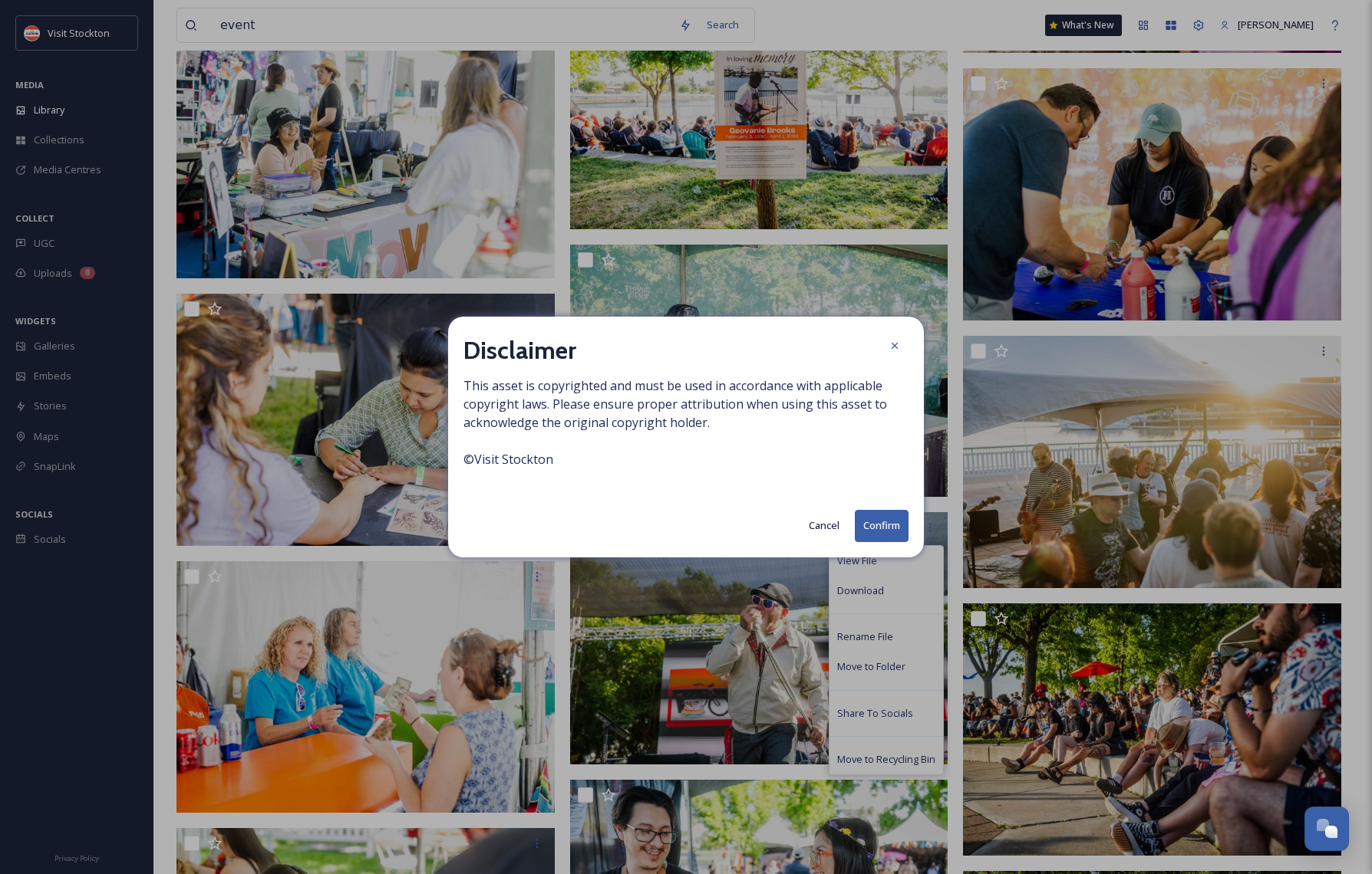
click at [884, 526] on button "Confirm" at bounding box center [881, 526] width 54 height 32
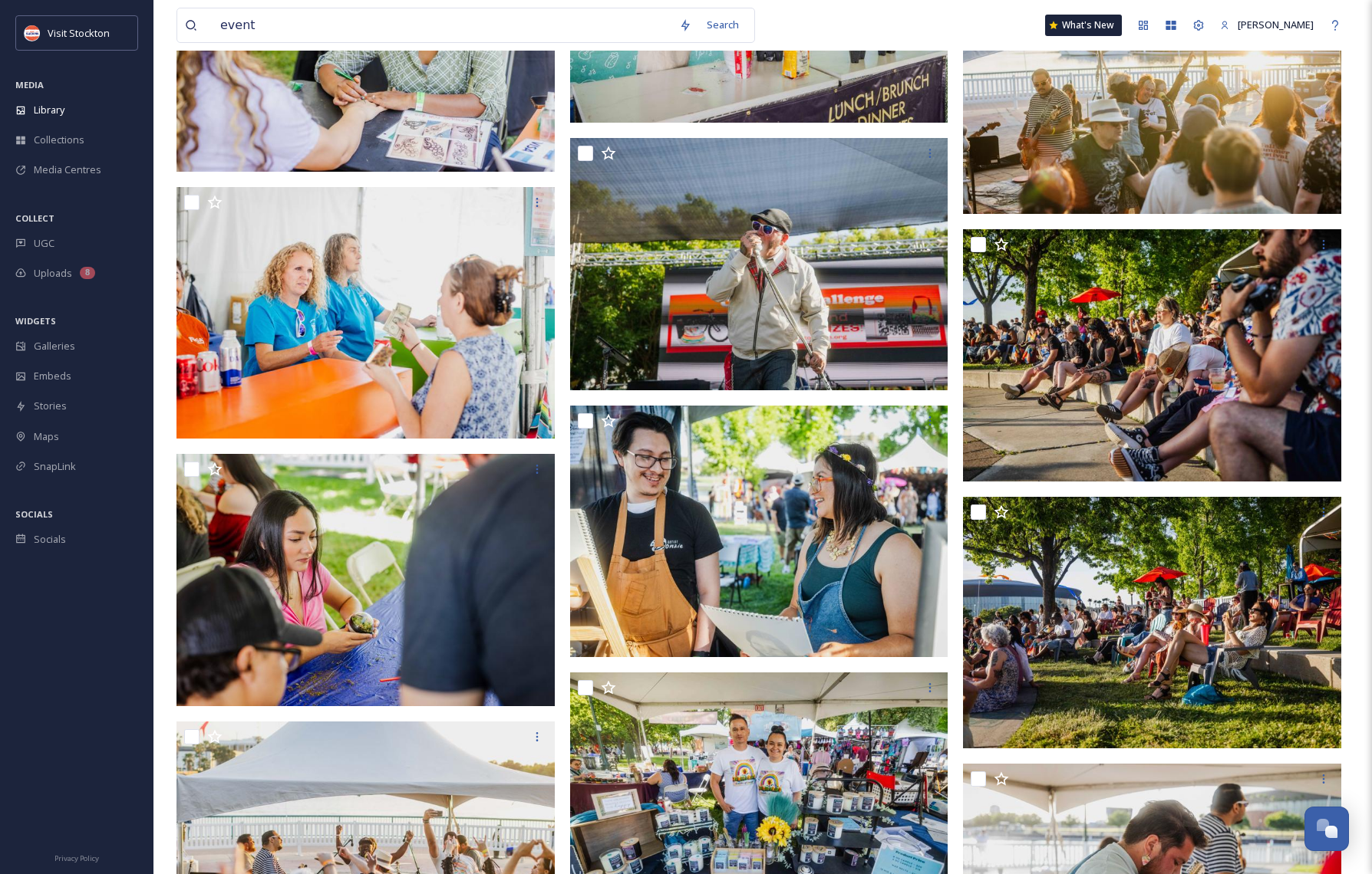
scroll to position [15812, 0]
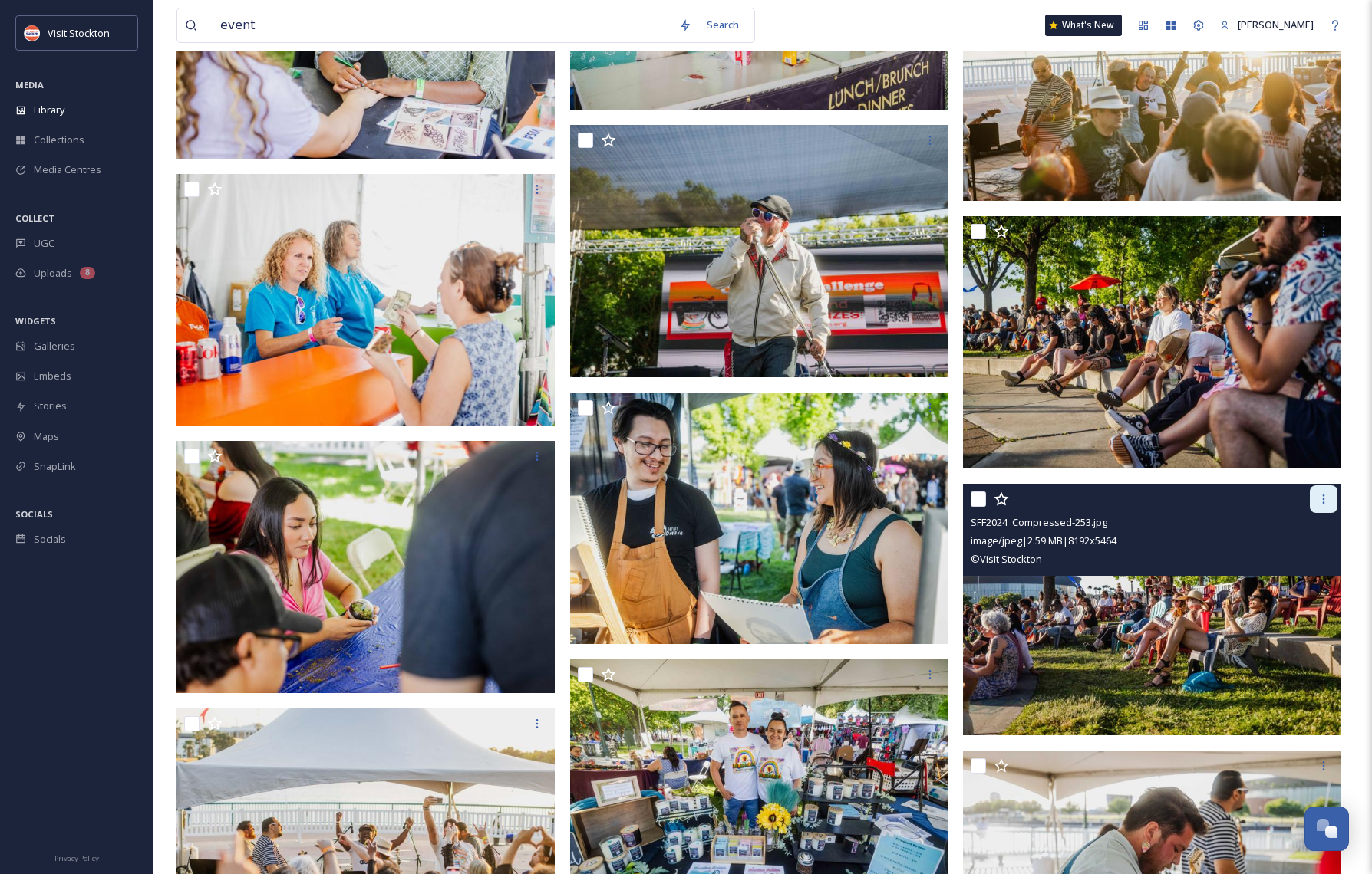
click at [1323, 501] on icon at bounding box center [1323, 499] width 12 height 12
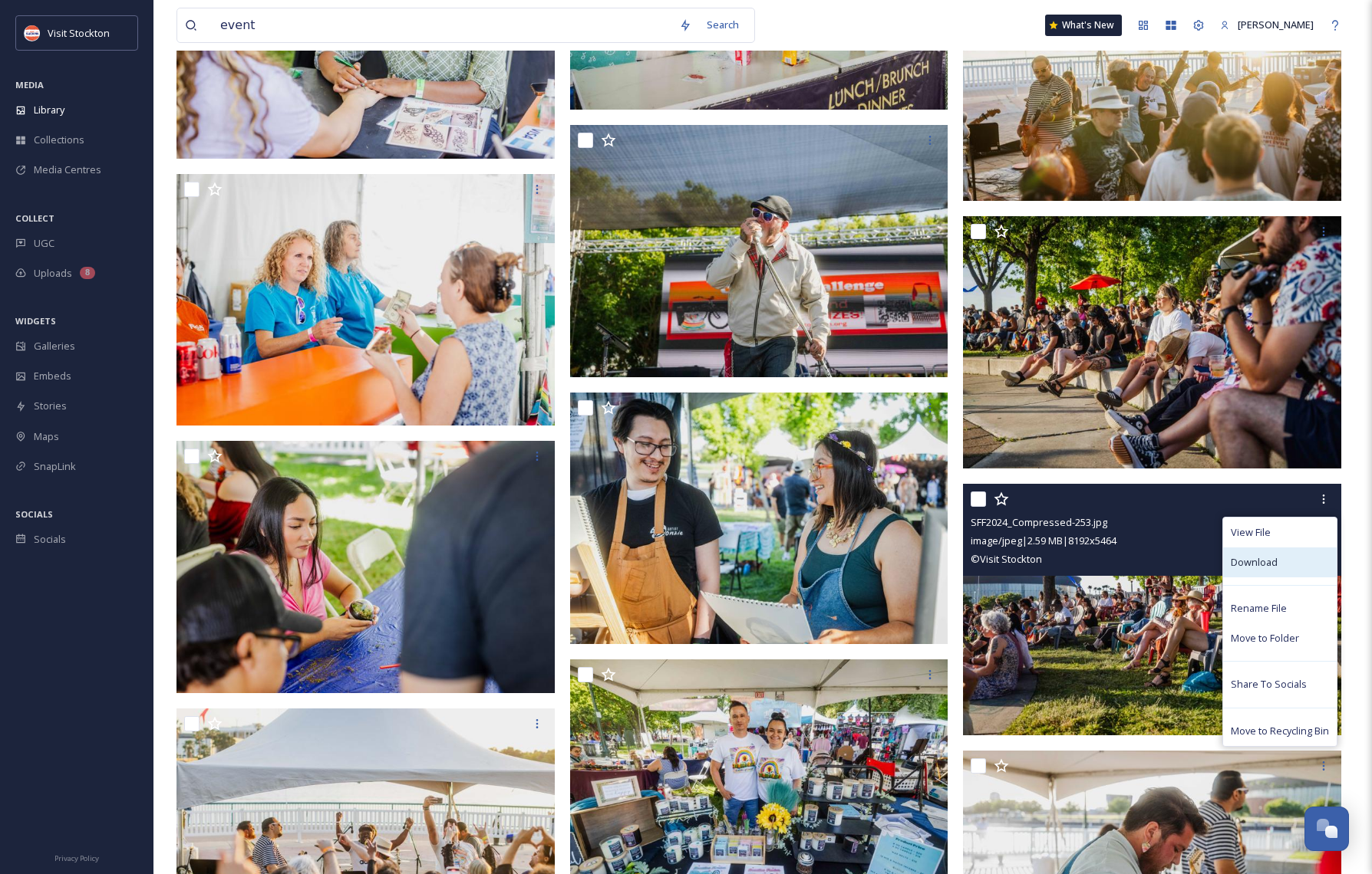
click at [1251, 562] on span "Download" at bounding box center [1254, 562] width 47 height 14
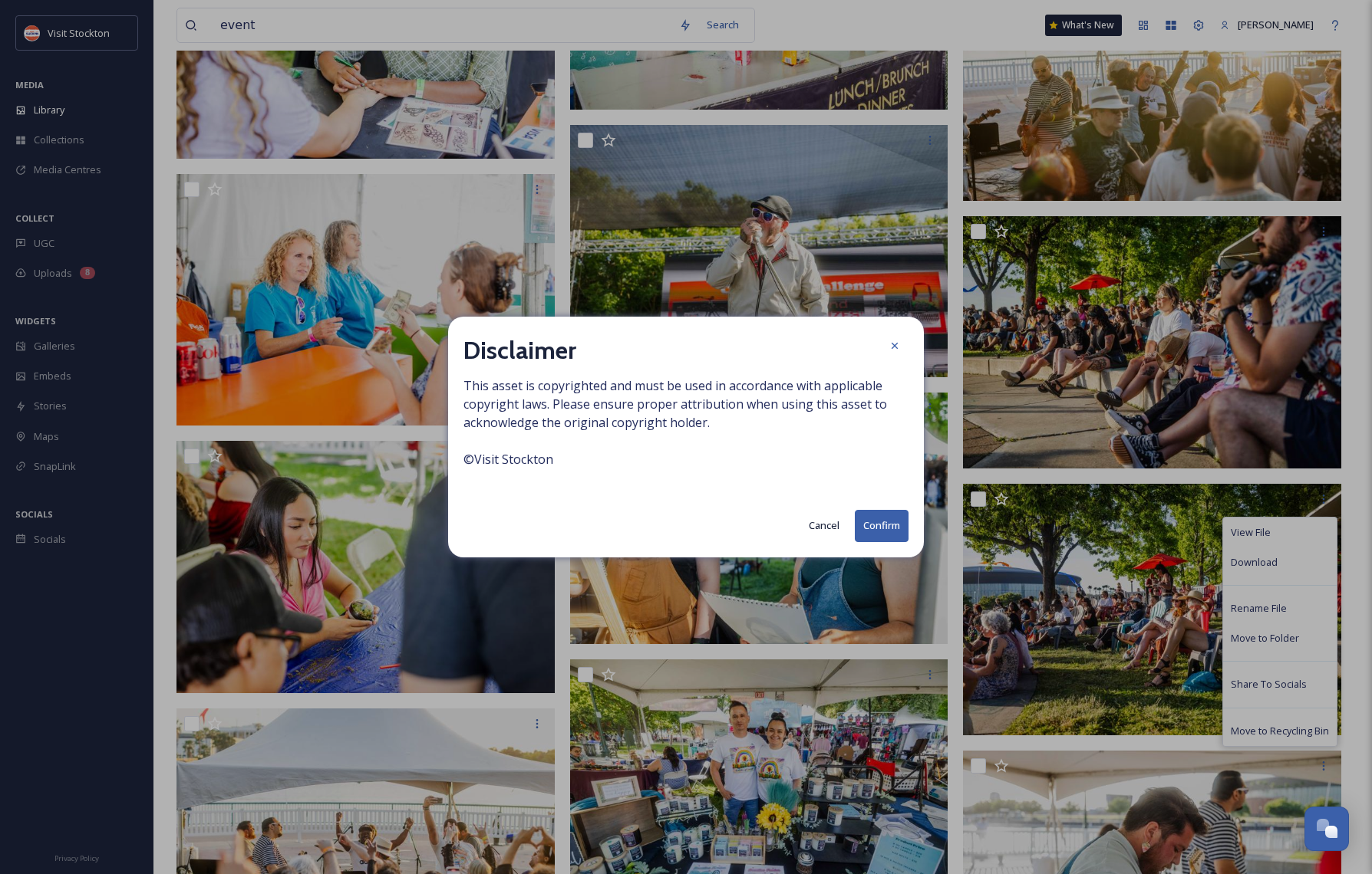
click at [885, 523] on button "Confirm" at bounding box center [881, 526] width 54 height 32
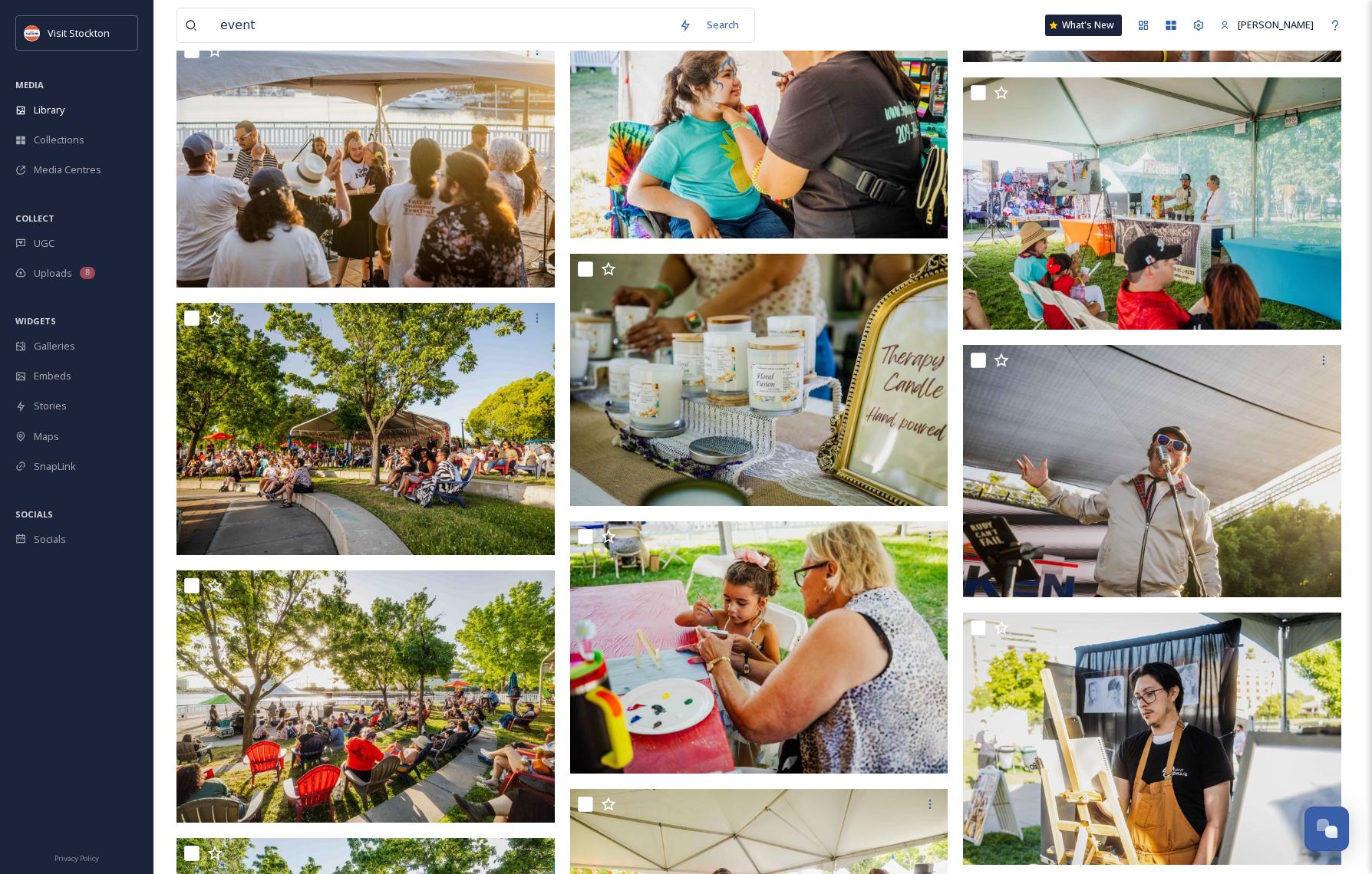
scroll to position [17029, 0]
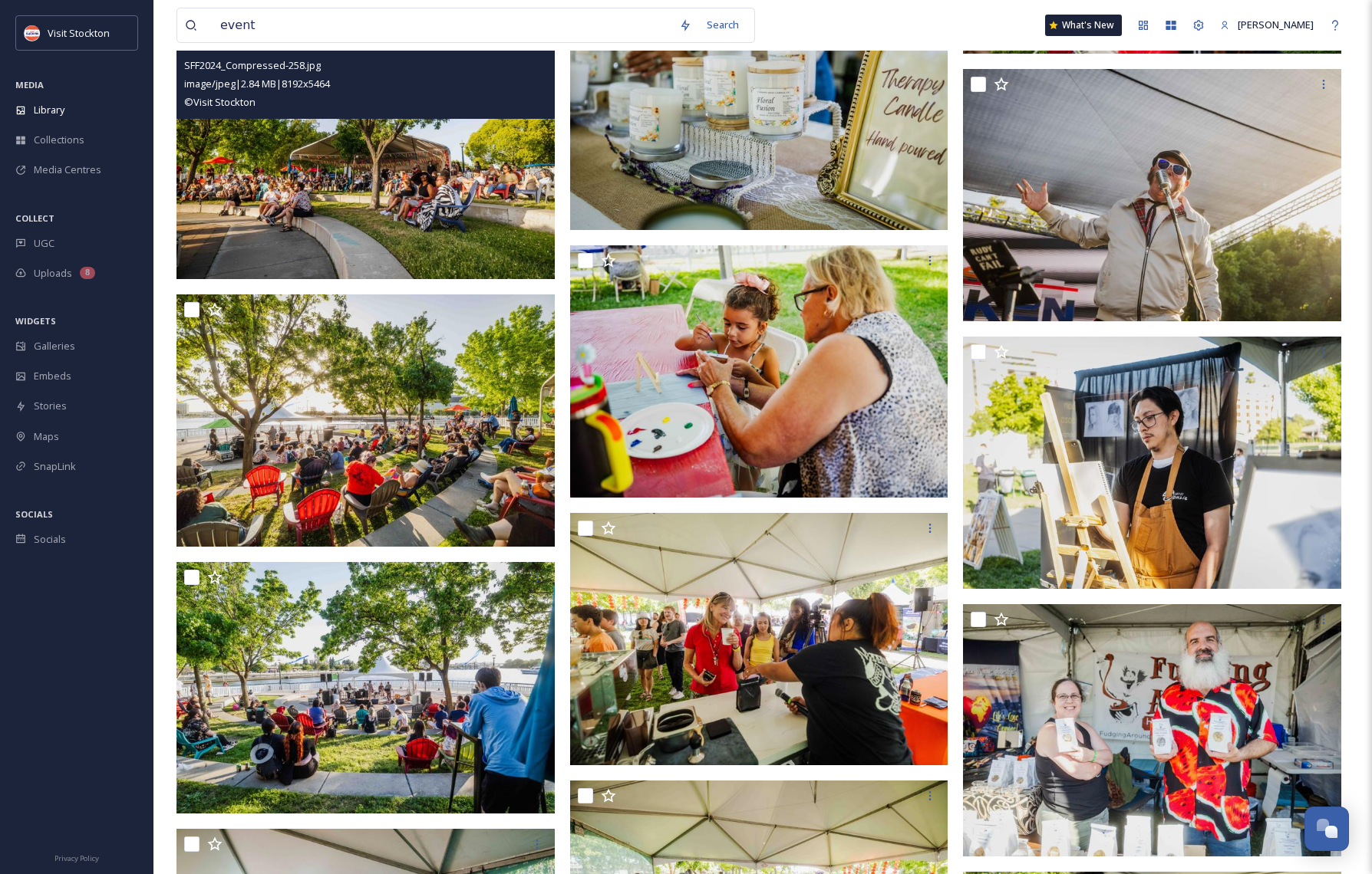
click at [354, 181] on img at bounding box center [366, 153] width 378 height 252
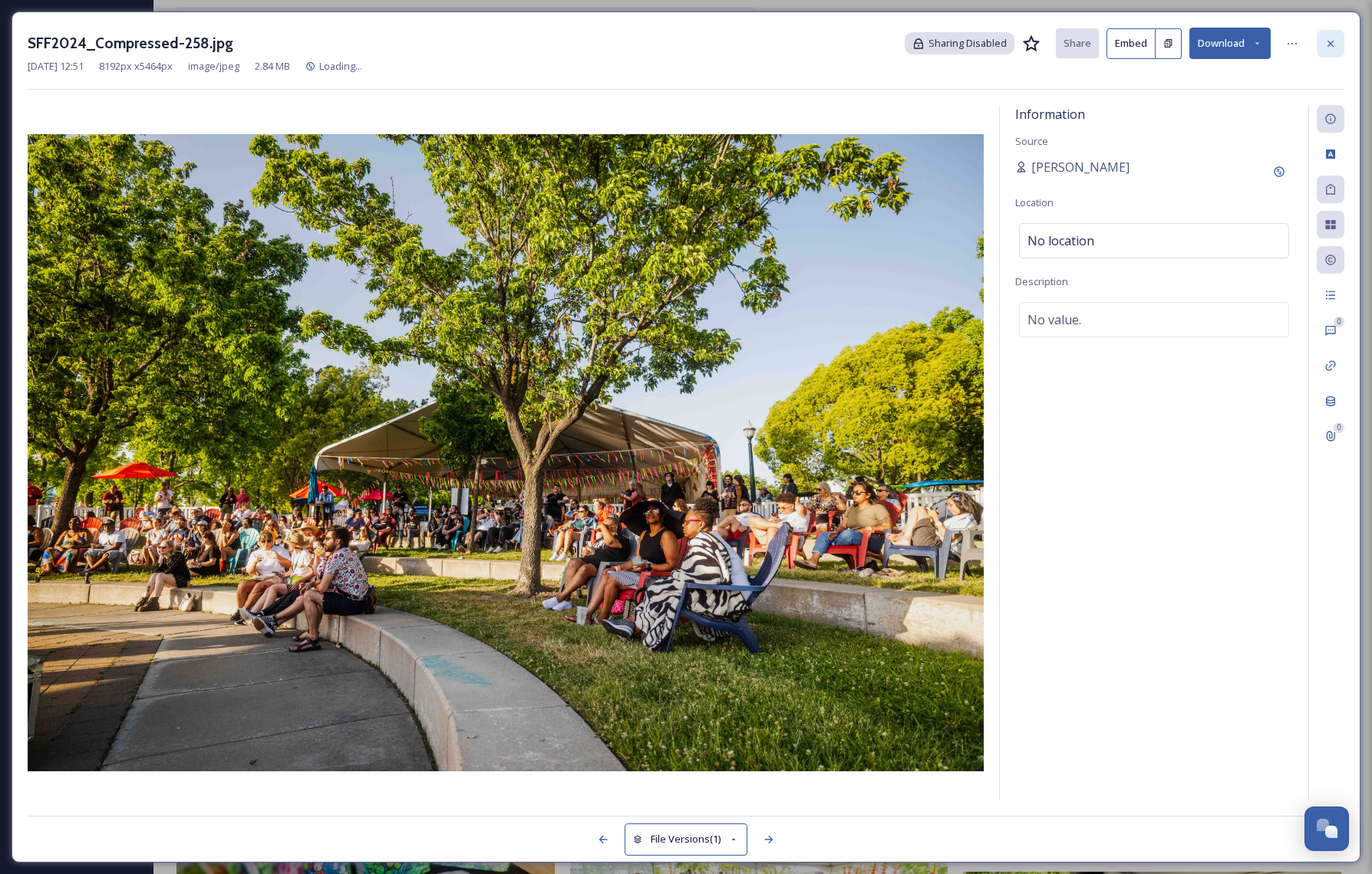
click at [1338, 32] on div at bounding box center [1330, 43] width 27 height 27
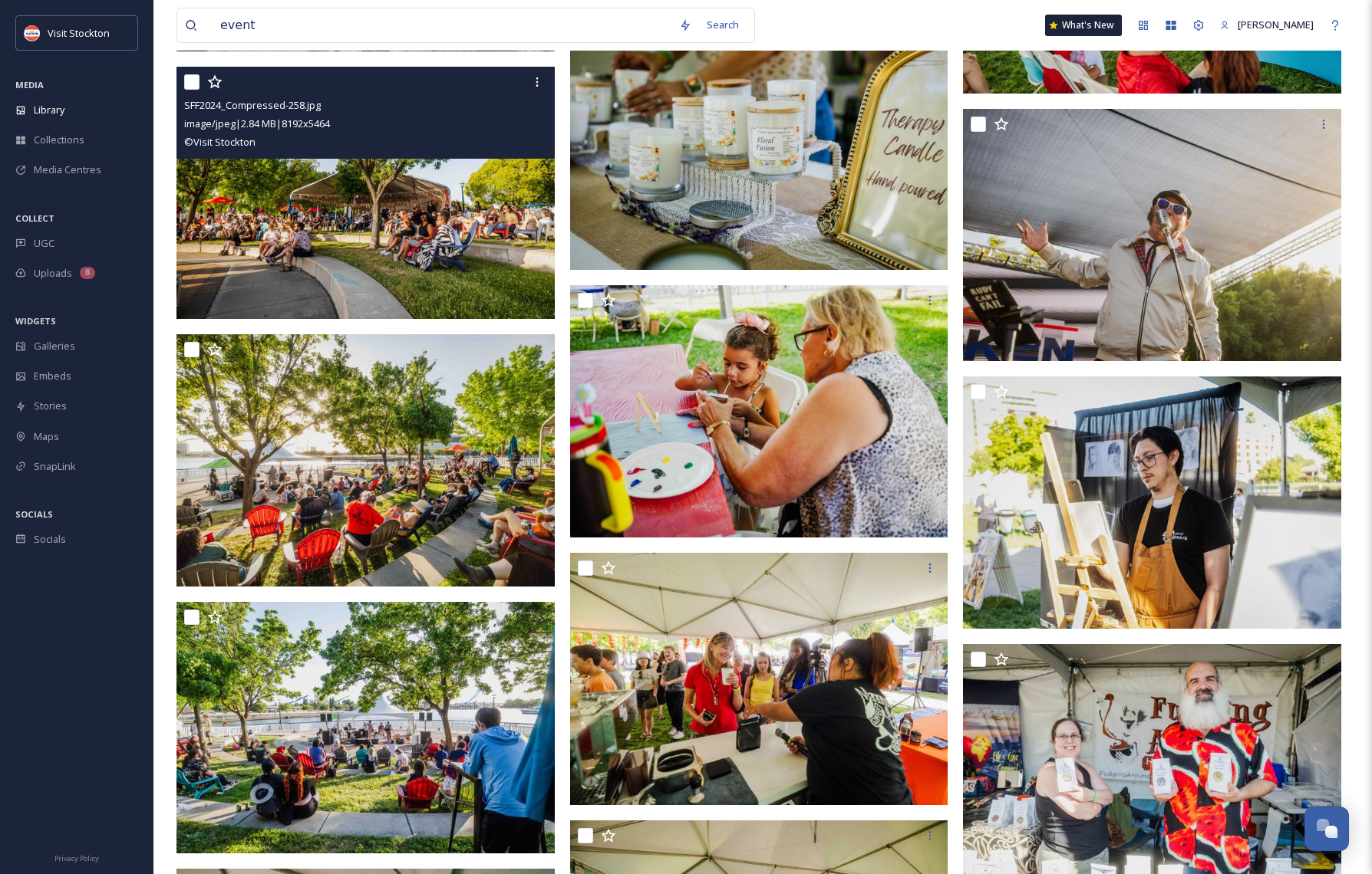
scroll to position [16975, 0]
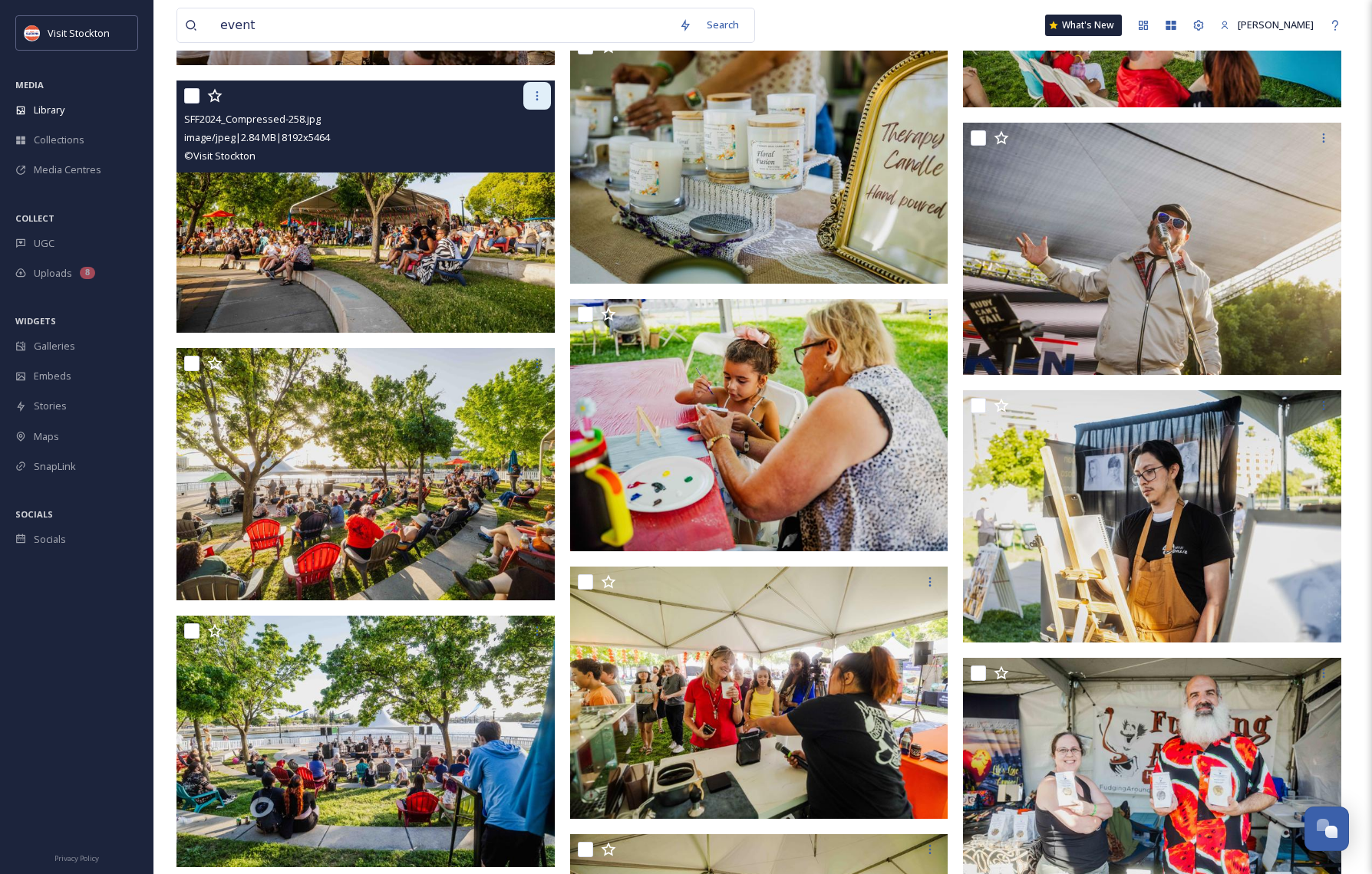
click at [537, 96] on icon at bounding box center [537, 95] width 12 height 12
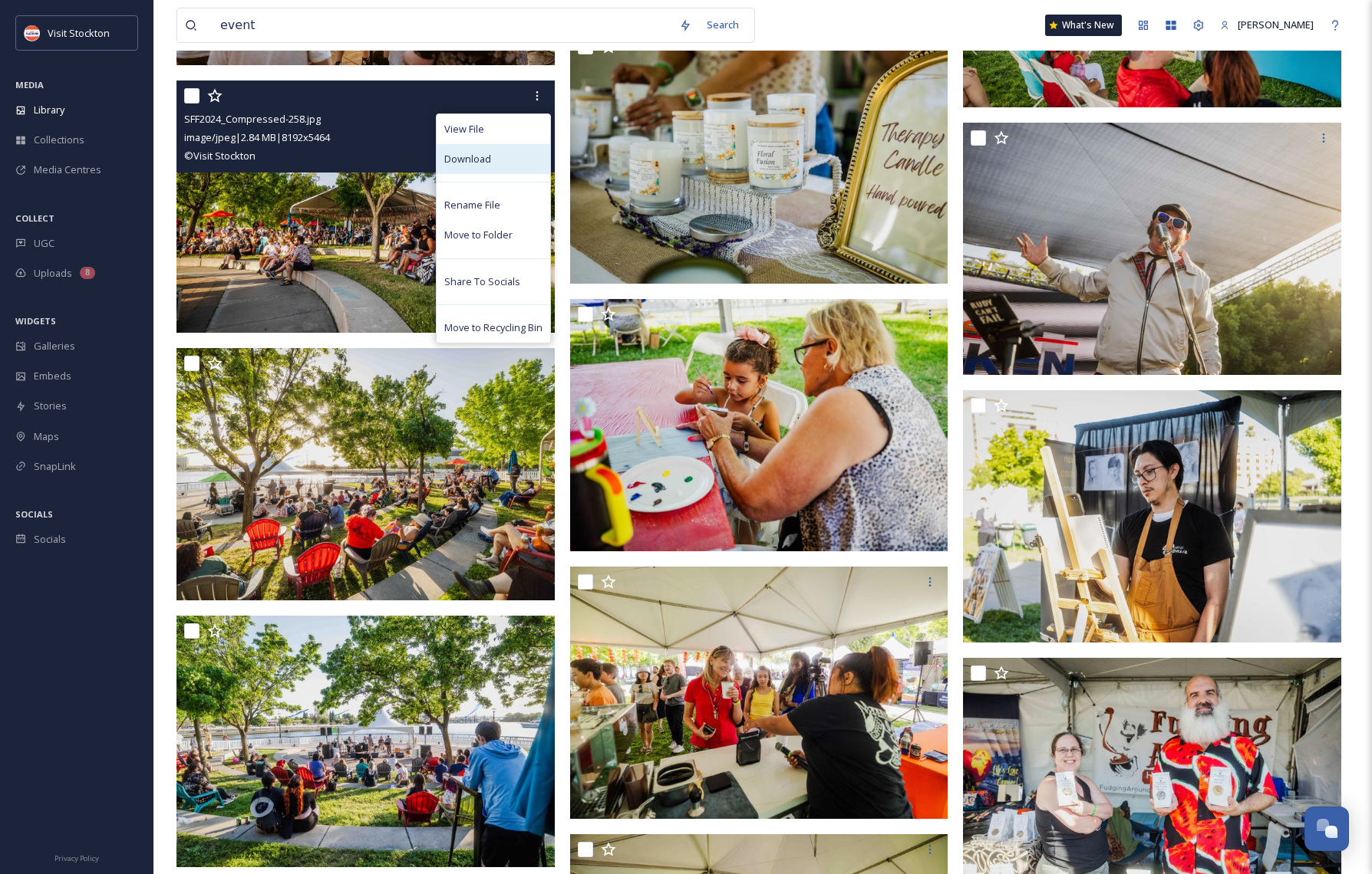
click at [493, 161] on div "Download" at bounding box center [493, 158] width 113 height 30
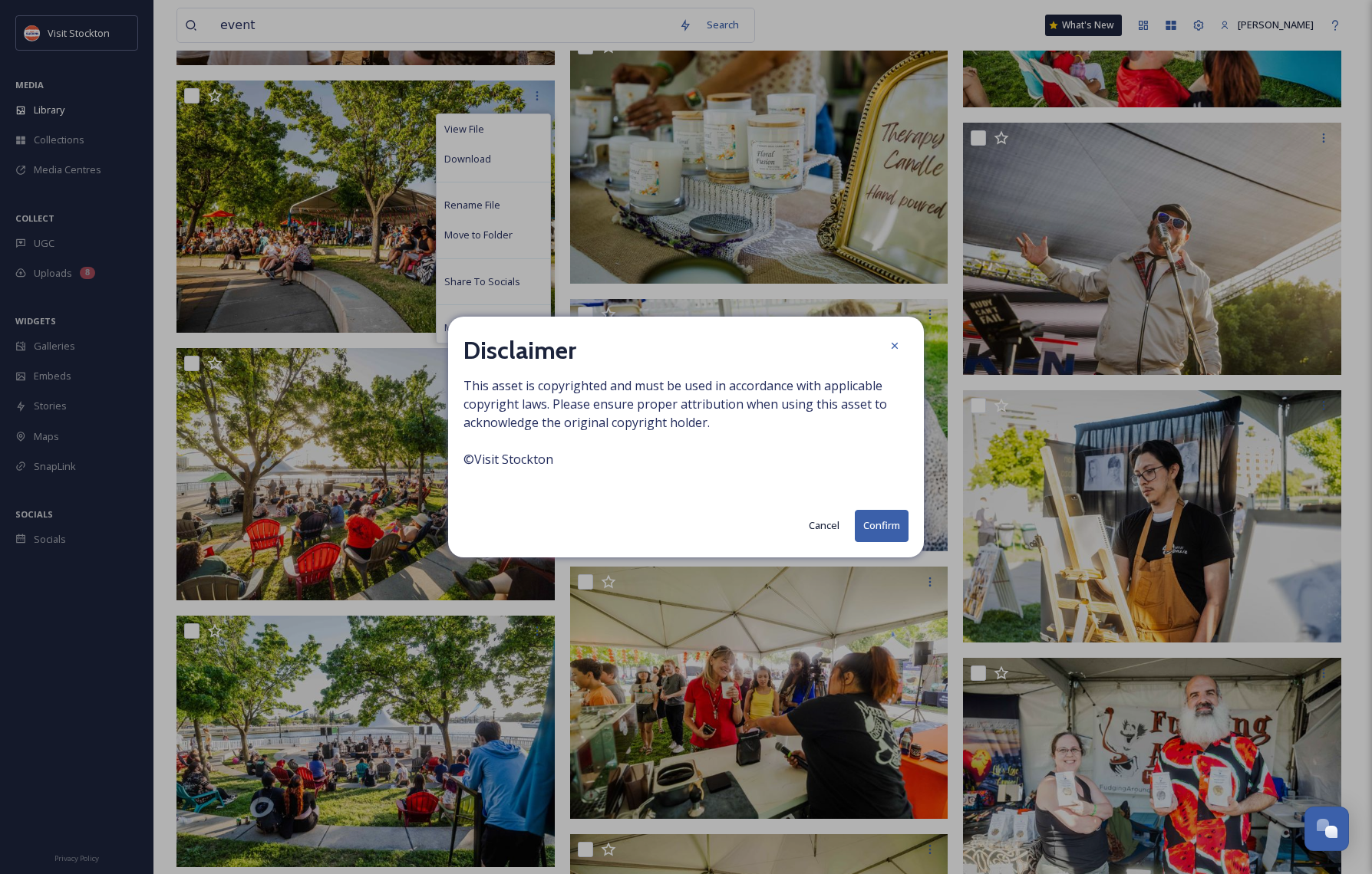
click at [881, 518] on button "Confirm" at bounding box center [881, 526] width 54 height 32
